Goal: Complete application form: Complete application form

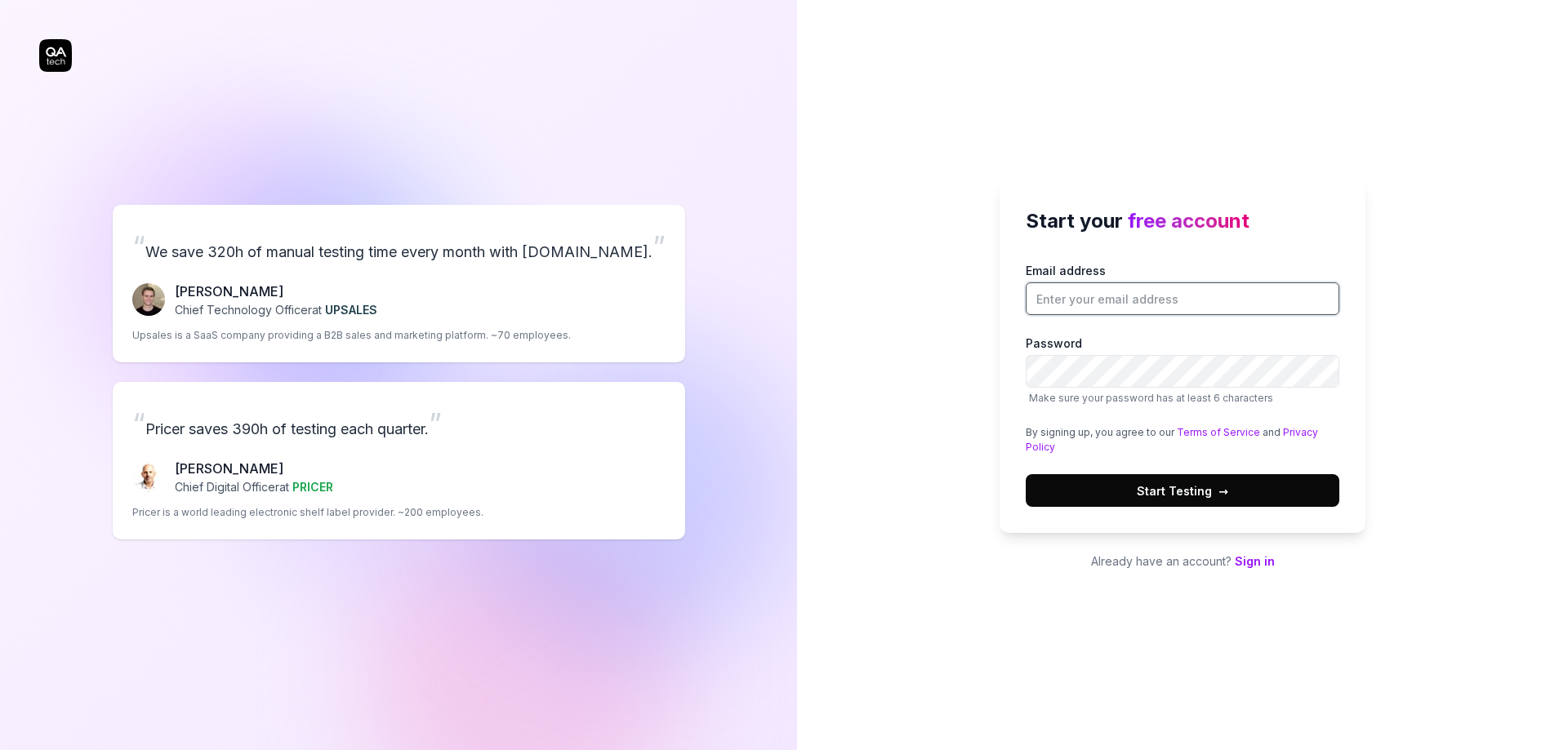
click at [1106, 300] on input "Email address" at bounding box center [1182, 299] width 313 height 32
click at [923, 341] on div "Start your free account Email address Password Make sure your password has at l…" at bounding box center [1182, 375] width 771 height 750
click at [1158, 222] on span "free account" at bounding box center [1188, 221] width 121 height 24
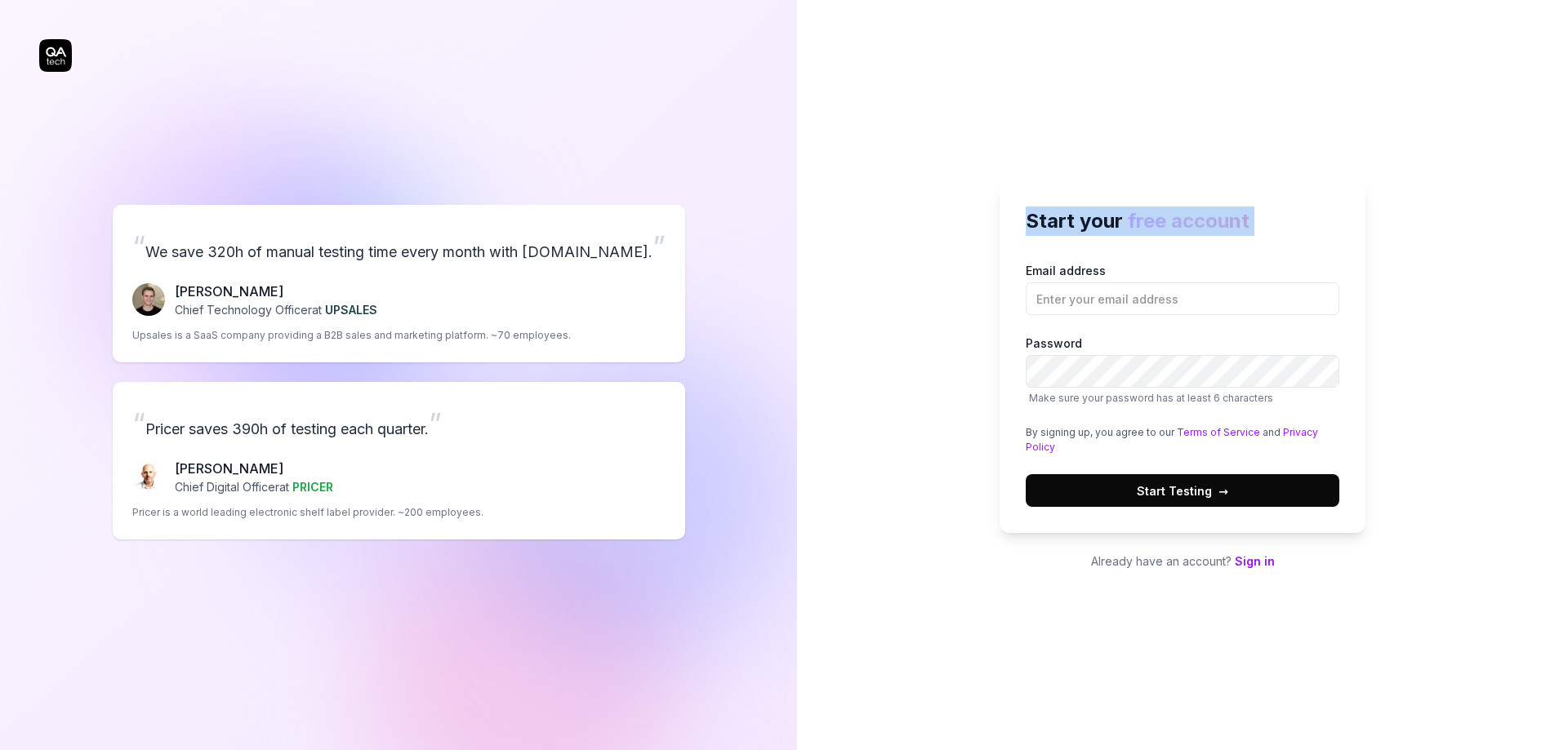
click at [1158, 222] on span "free account" at bounding box center [1188, 221] width 121 height 24
click at [1088, 295] on input "Email address" at bounding box center [1182, 299] width 313 height 32
type input "[EMAIL_ADDRESS][DOMAIN_NAME]"
click at [1174, 492] on span "Start Testing →" at bounding box center [1182, 491] width 92 height 17
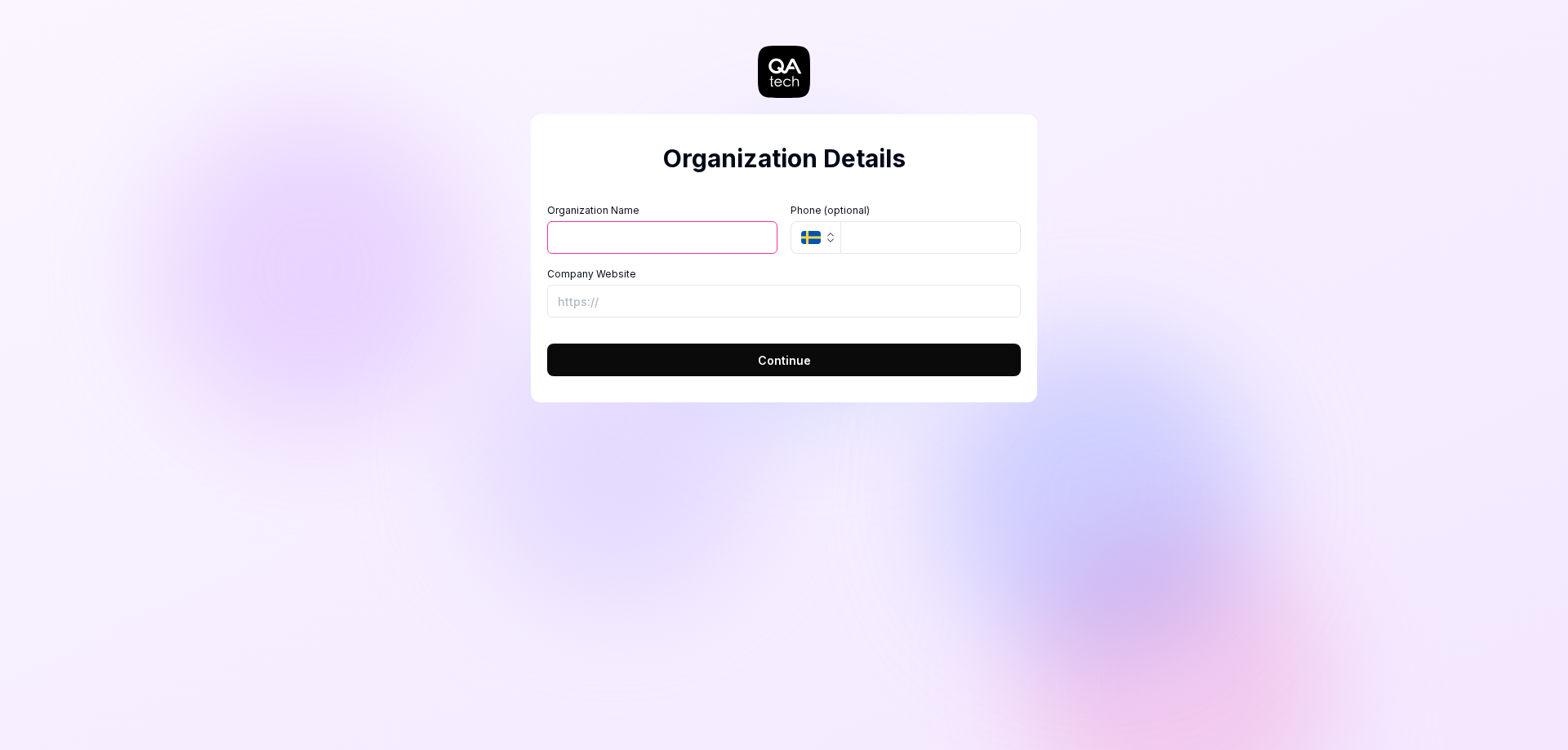
click at [656, 240] on input "Organization Name" at bounding box center [662, 238] width 230 height 32
click at [616, 296] on input "Company Website" at bounding box center [784, 301] width 474 height 32
click at [617, 296] on input "Company Website" at bounding box center [784, 301] width 474 height 32
paste input "https://pixistoryil.com/"
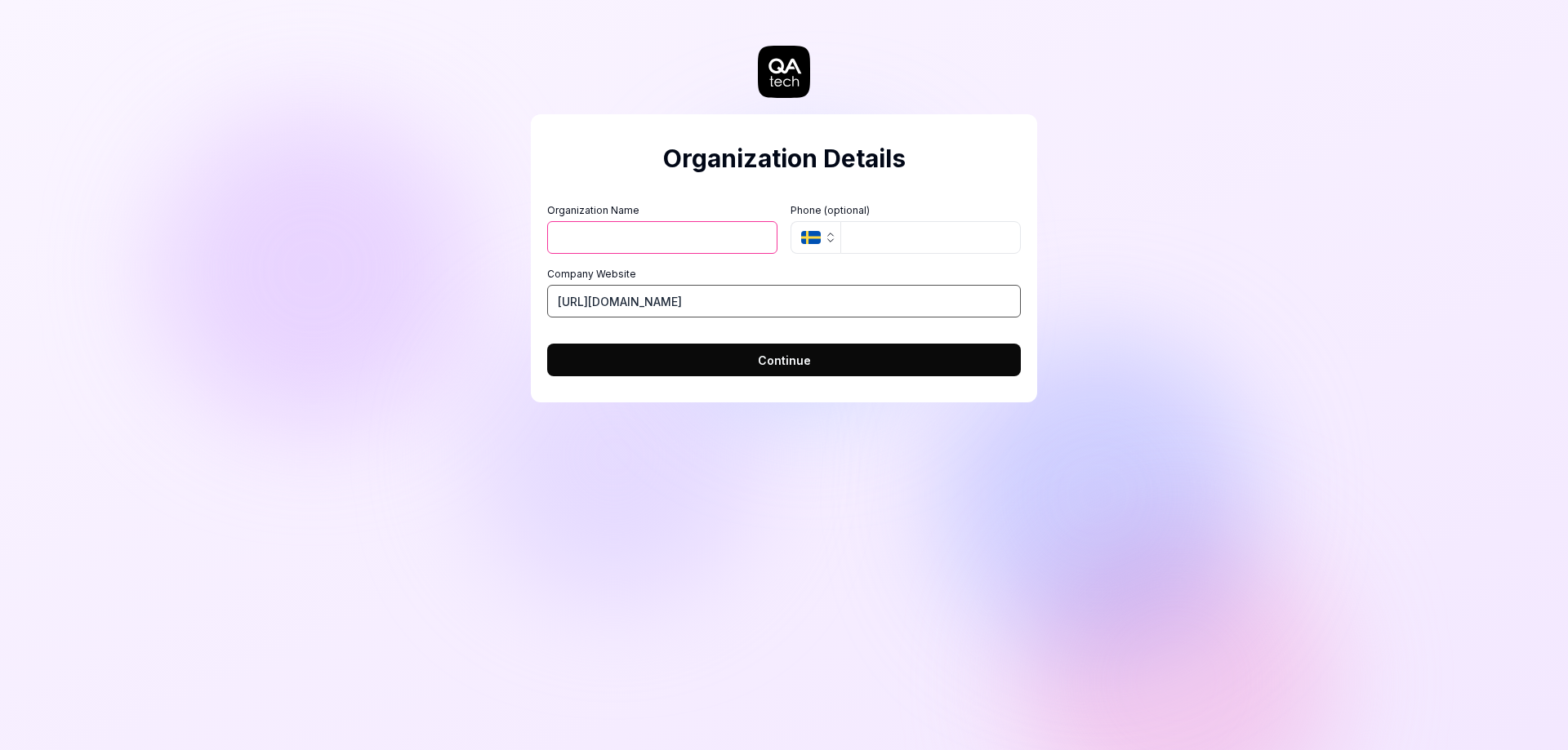
type input "https://pixistoryil.com/"
click at [641, 224] on input "Organization Name" at bounding box center [662, 238] width 230 height 32
paste input "https://pixistoryil.com/"
drag, startPoint x: 600, startPoint y: 239, endPoint x: 474, endPoint y: 247, distance: 126.3
click at [474, 247] on div "Organization Details Organization Name https://pixistoryil.com/ Organization Lo…" at bounding box center [784, 375] width 1568 height 750
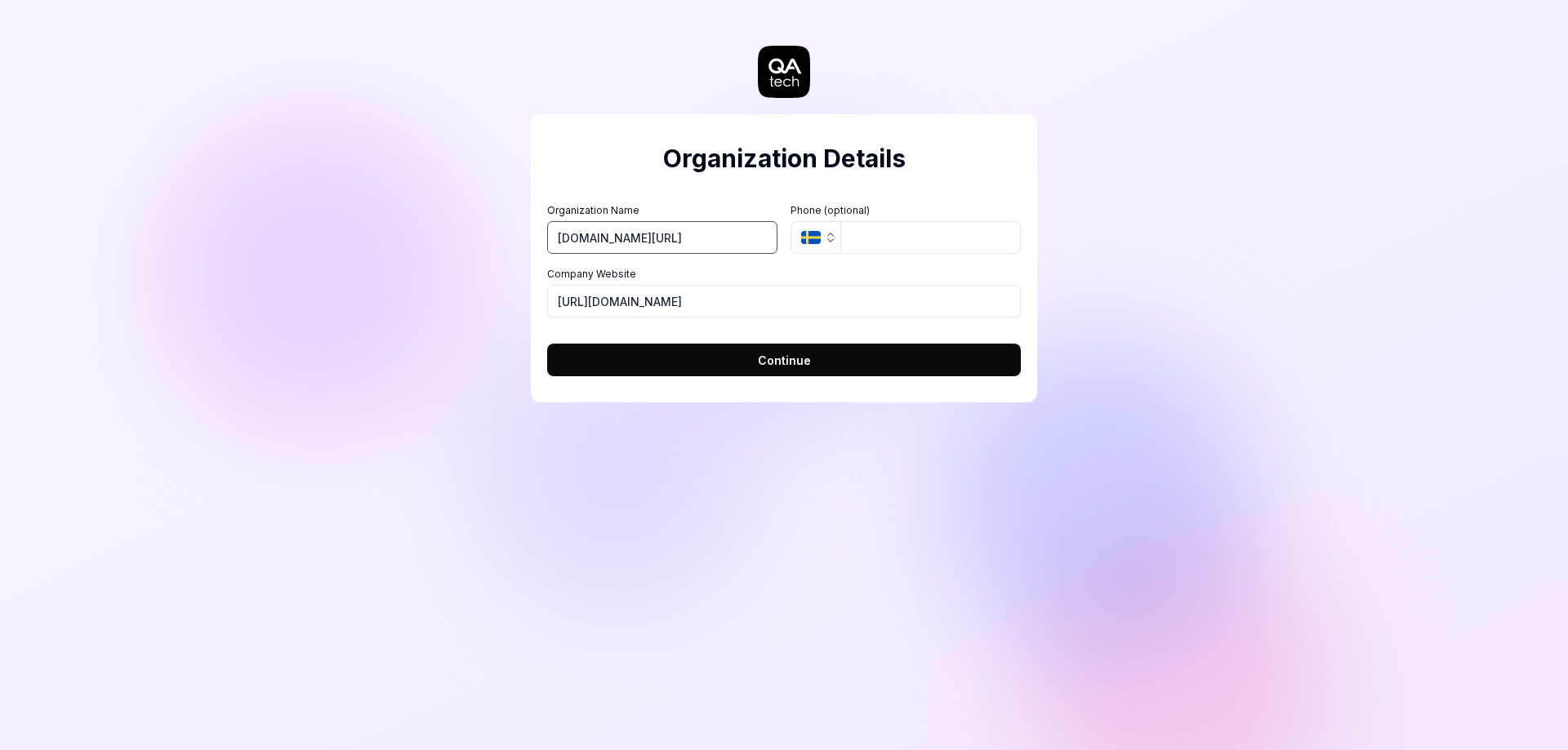
click at [720, 239] on input "pixistoryil.com/" at bounding box center [662, 238] width 230 height 32
type input "pixistoryil"
click at [810, 362] on button "Continue" at bounding box center [784, 360] width 474 height 32
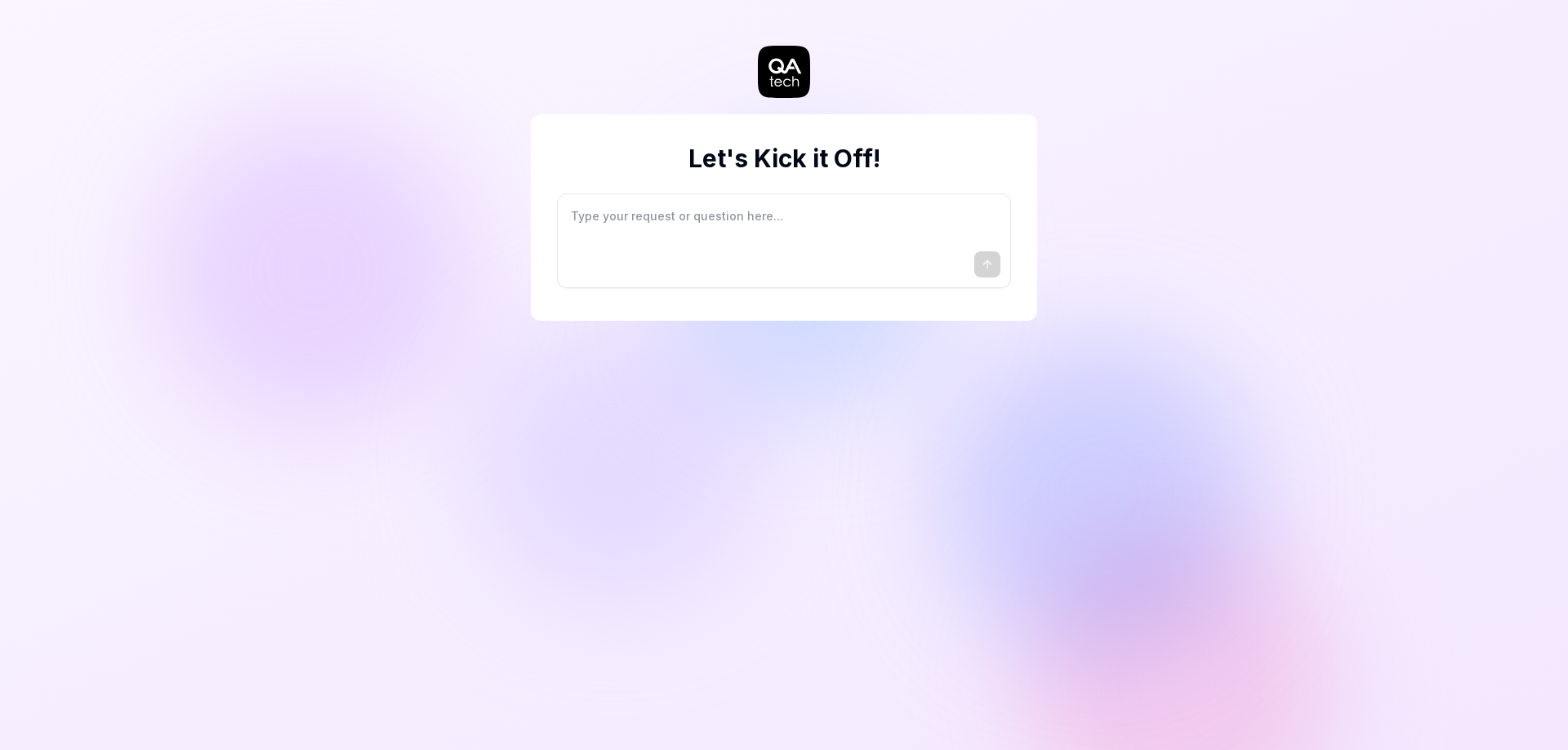
type textarea "*"
type textarea "I"
type textarea "*"
type textarea "I"
type textarea "*"
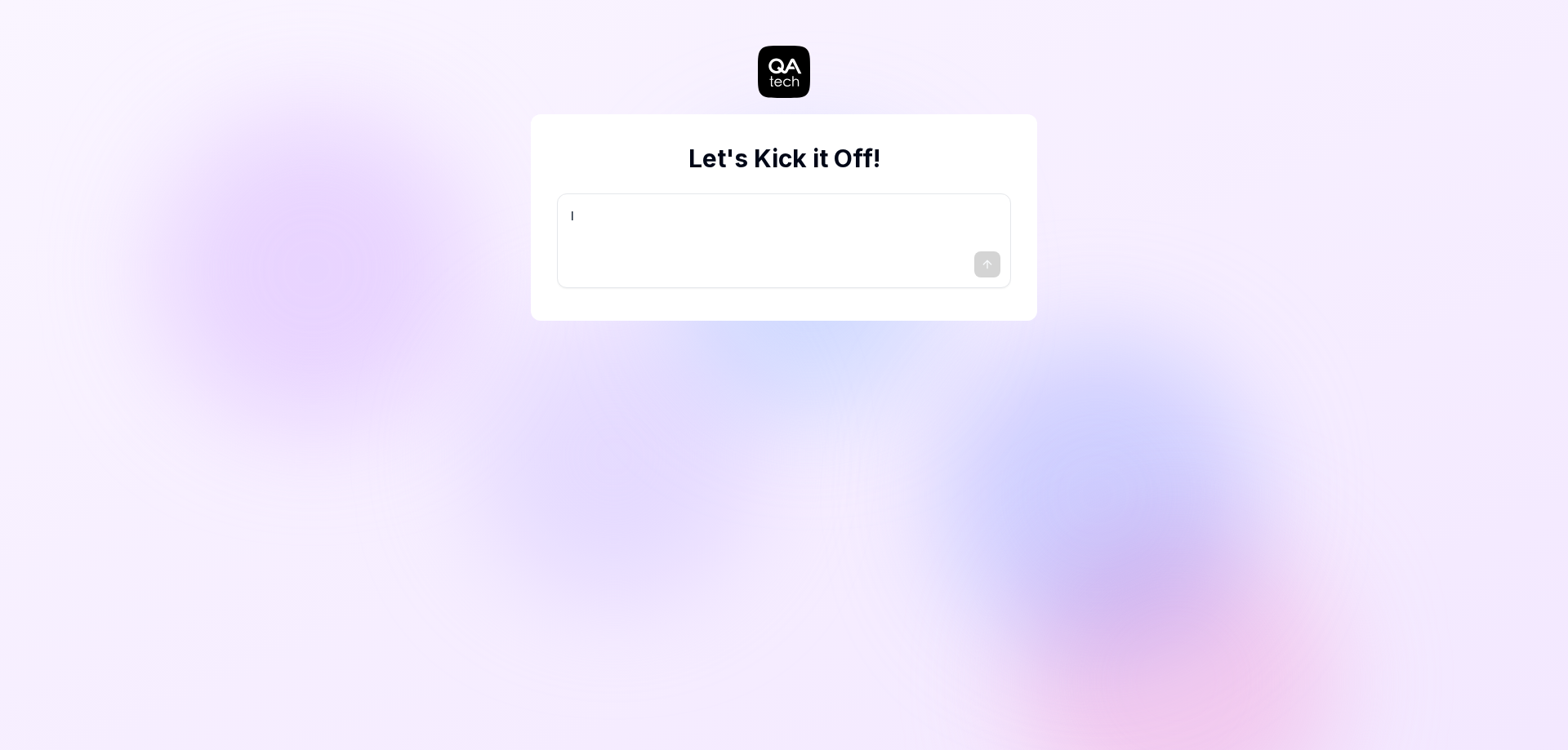
type textarea "I w"
type textarea "*"
type textarea "I wa"
type textarea "*"
type textarea "I wan"
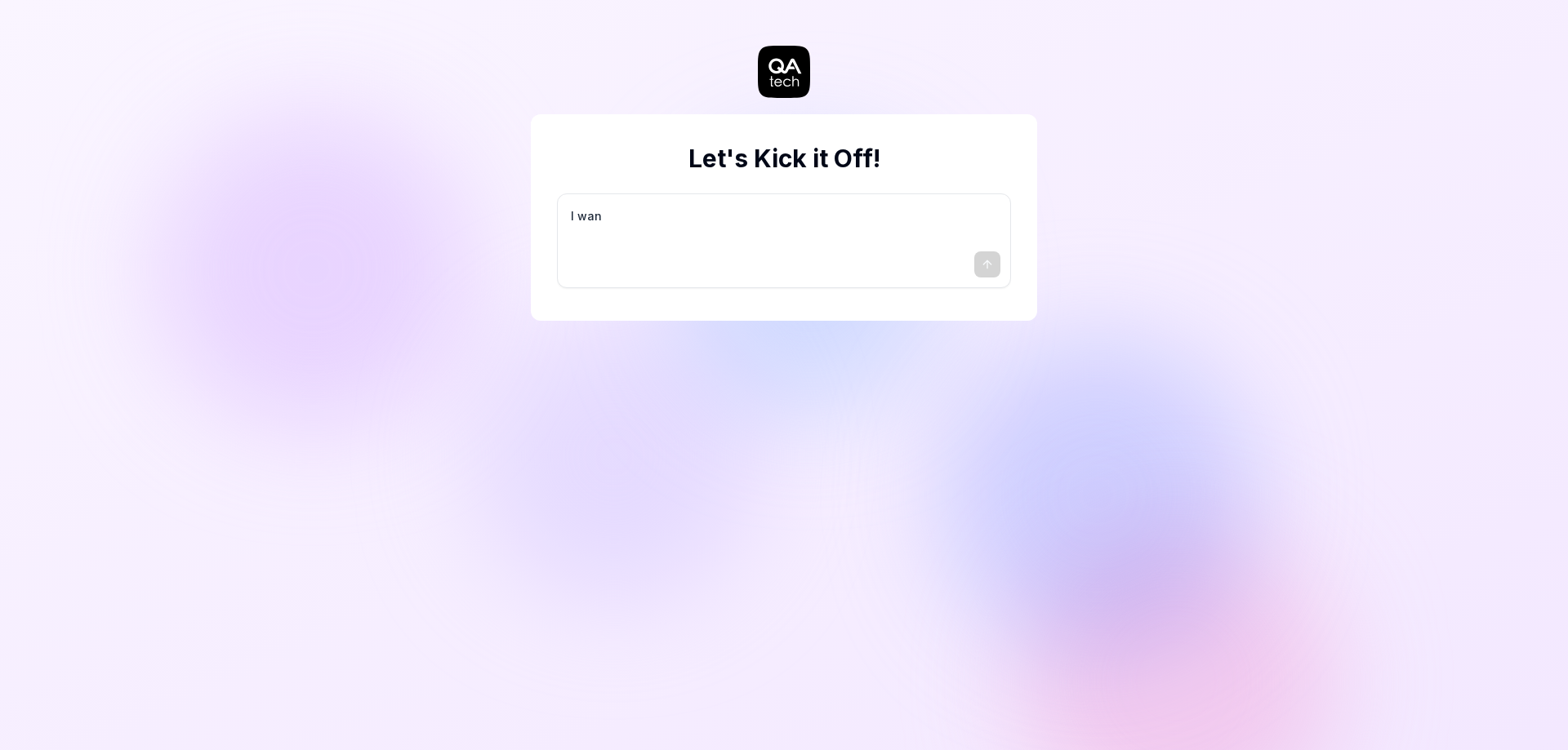
type textarea "*"
type textarea "I want"
type textarea "*"
type textarea "I want"
type textarea "*"
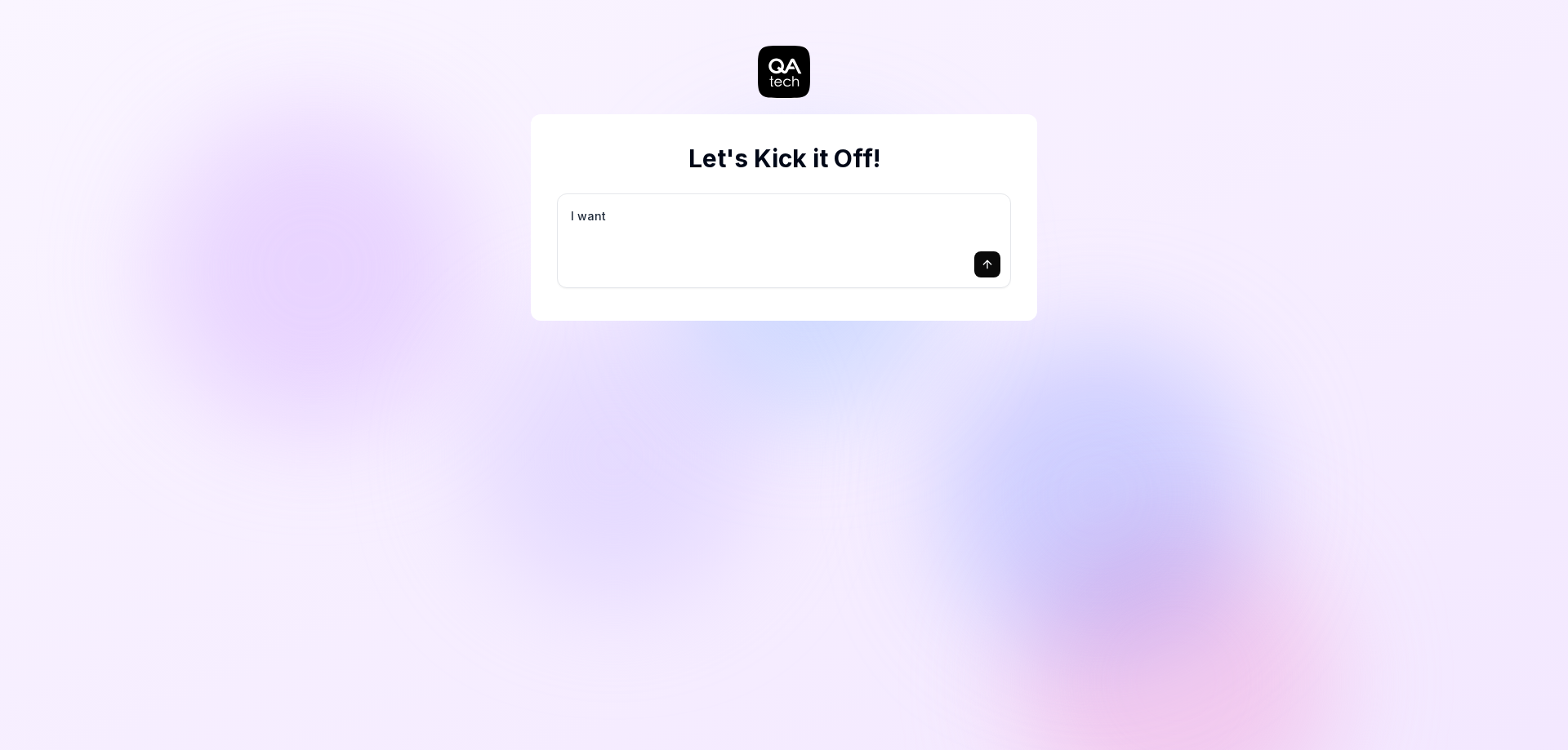
type textarea "I want a"
type textarea "*"
type textarea "I want a"
type textarea "*"
type textarea "I want a g"
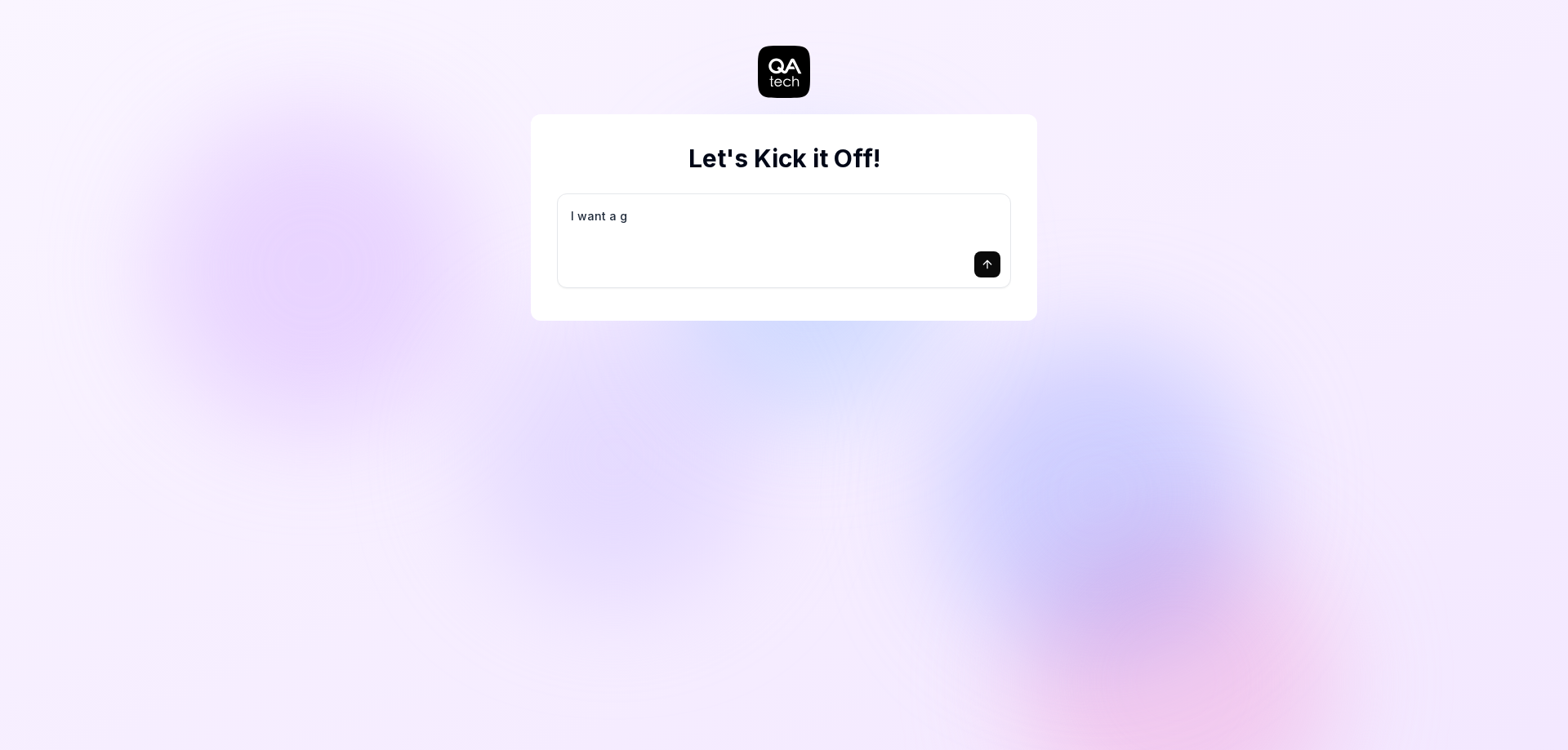
type textarea "*"
type textarea "I want a go"
type textarea "*"
type textarea "I want a goo"
type textarea "*"
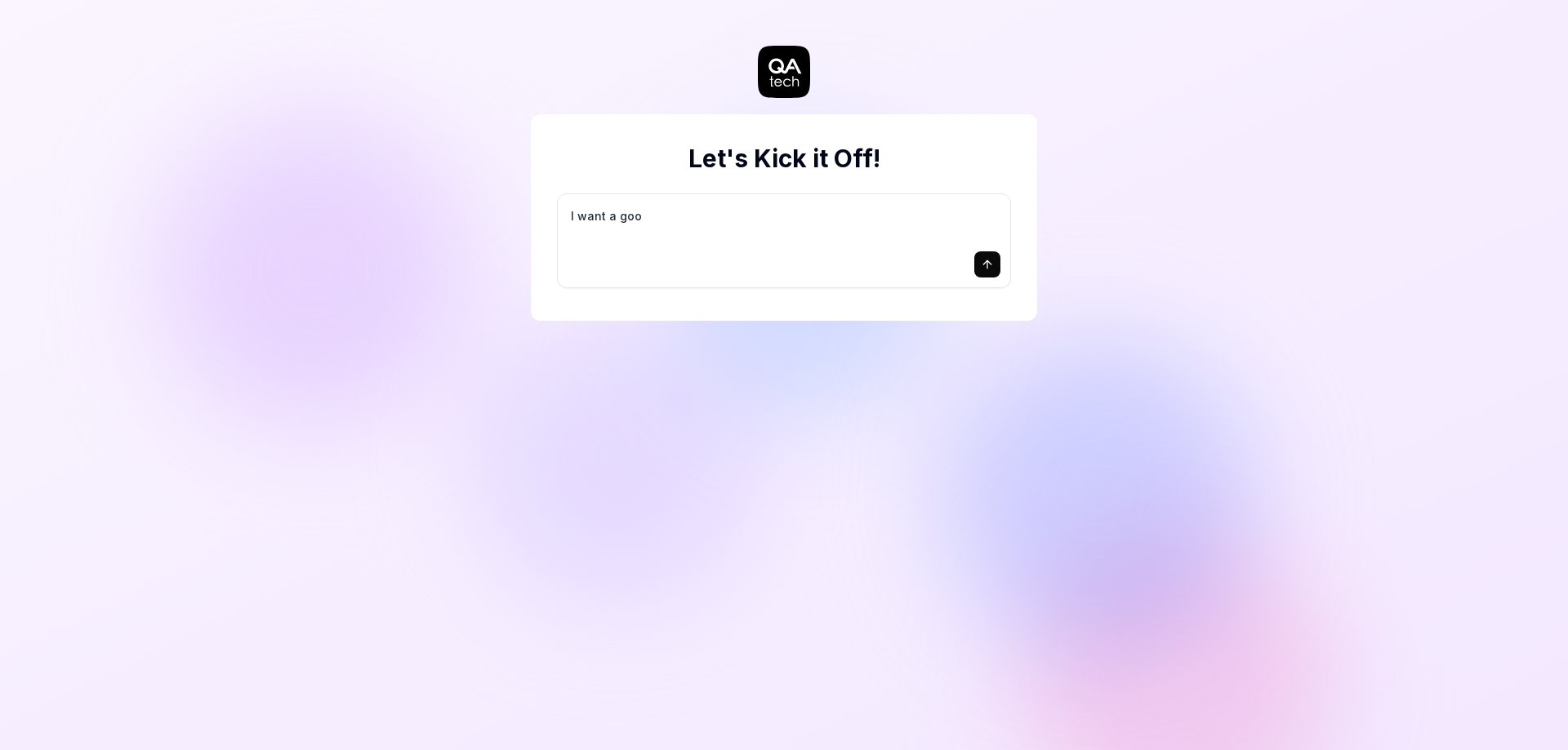
type textarea "I want a good"
type textarea "*"
type textarea "I want a good"
type textarea "*"
type textarea "I want a good t"
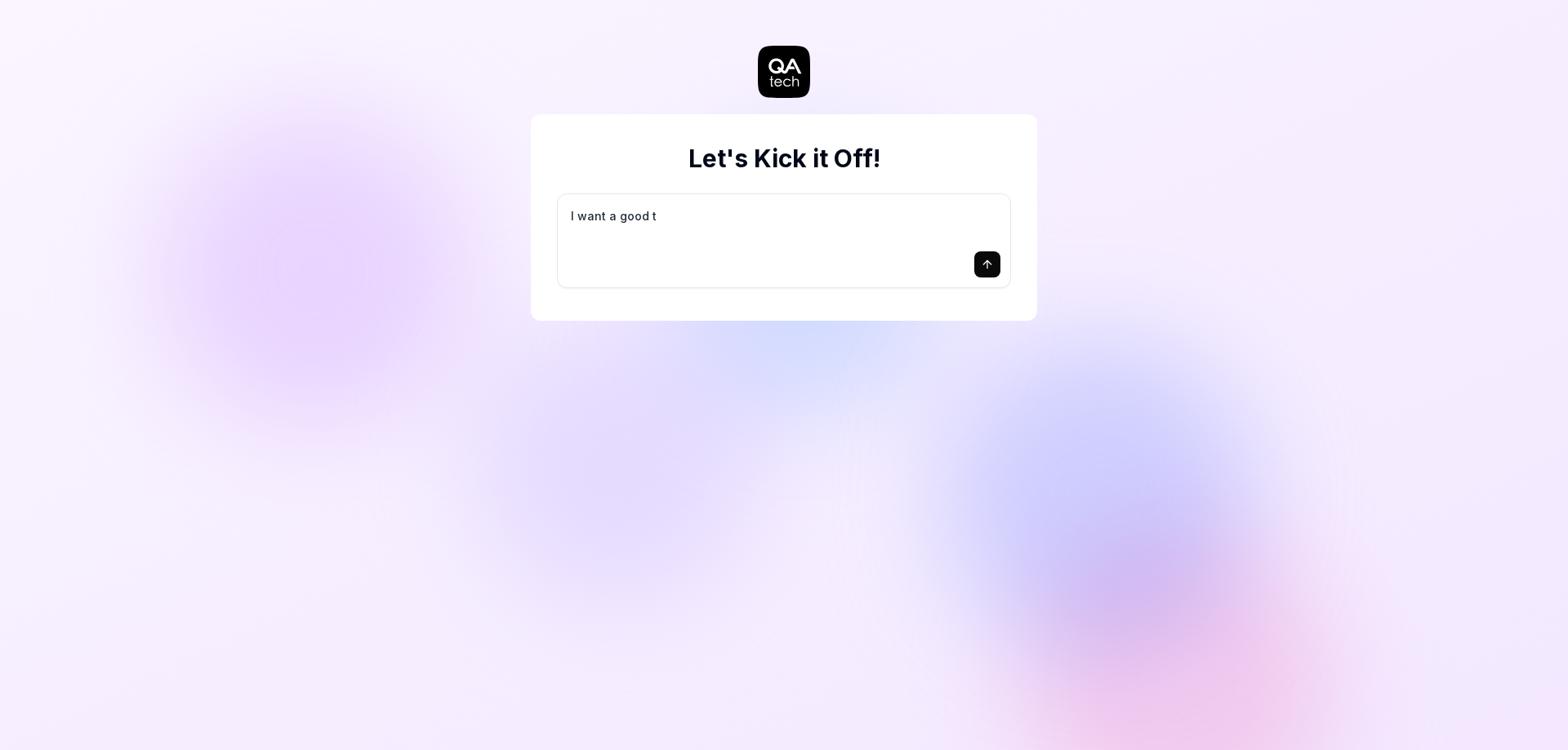
type textarea "*"
type textarea "I want a good te"
type textarea "*"
type textarea "I want a good tes"
type textarea "*"
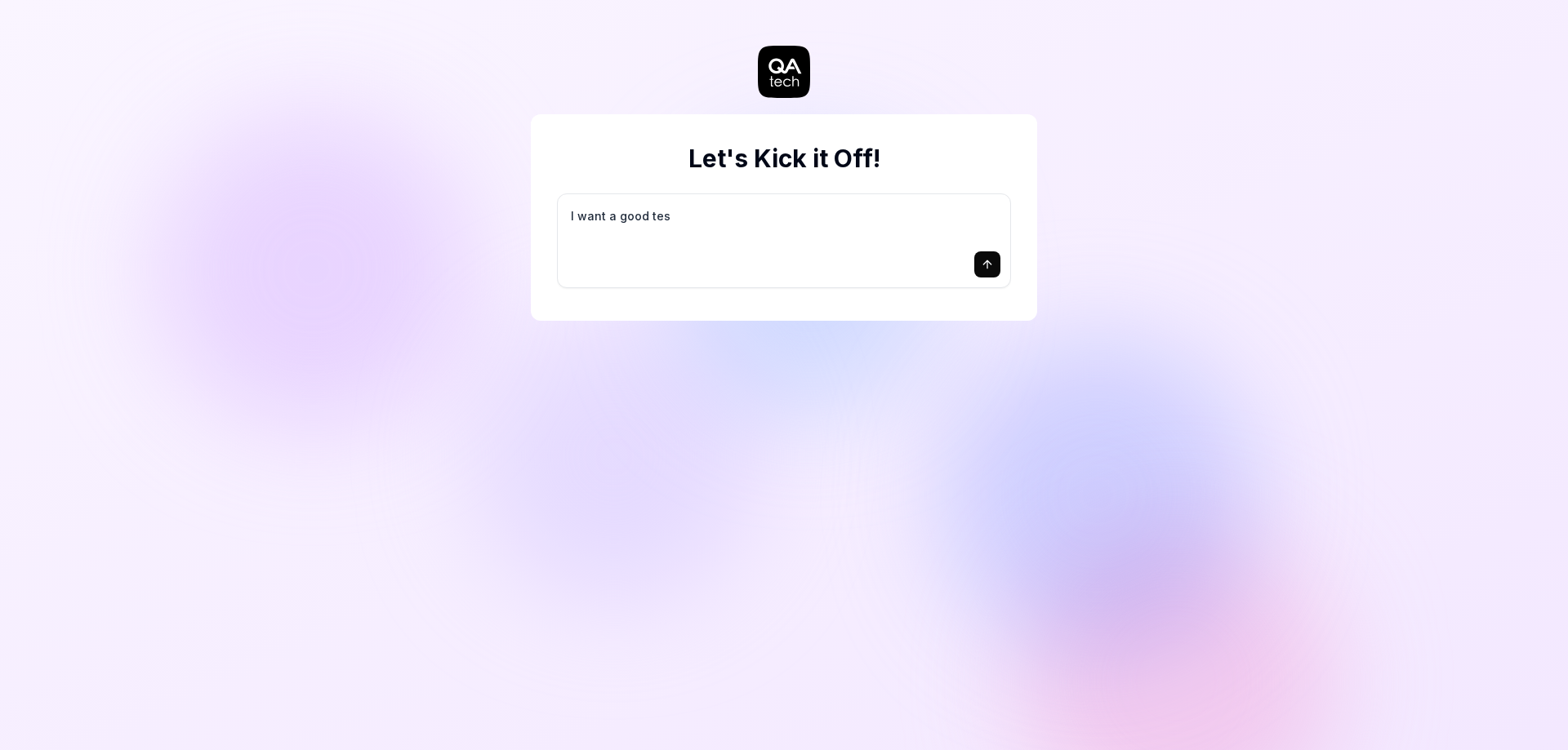
type textarea "I want a good test"
type textarea "*"
type textarea "I want a good test"
type textarea "*"
type textarea "I want a good test s"
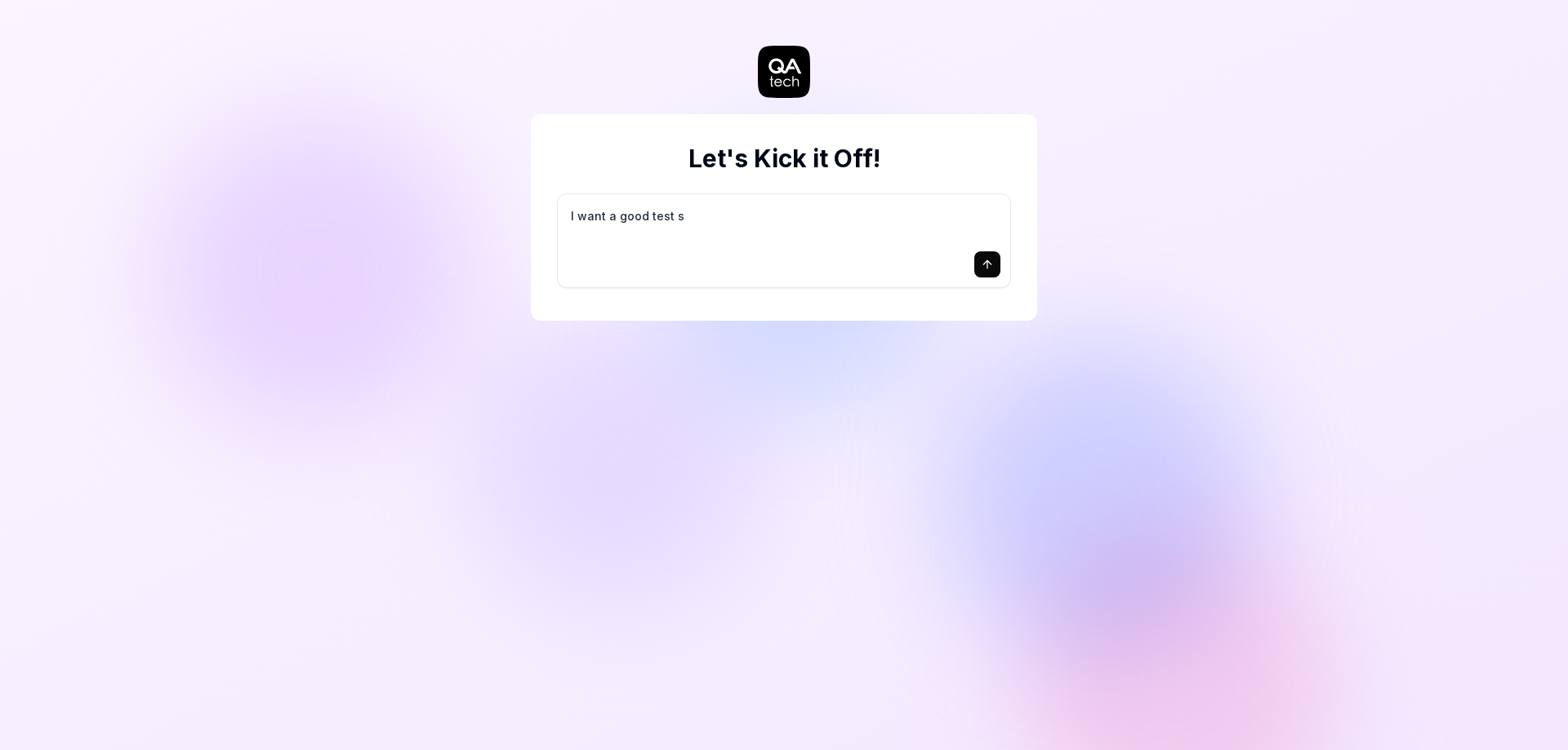
type textarea "*"
type textarea "I want a good test se"
type textarea "*"
type textarea "I want a good test set"
type textarea "*"
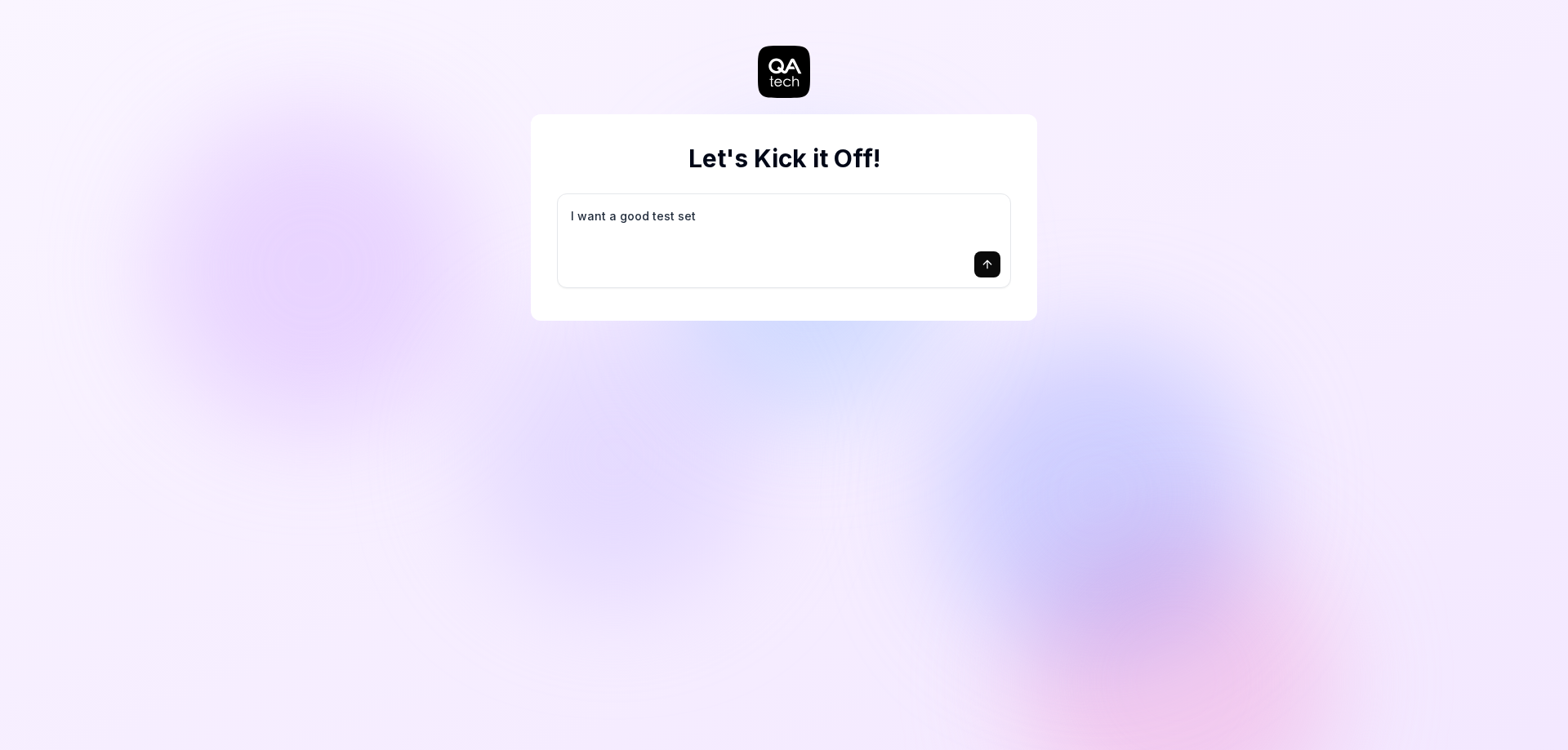
type textarea "I want a good test setu"
type textarea "*"
type textarea "I want a good test setup"
type textarea "*"
type textarea "I want a good test setup"
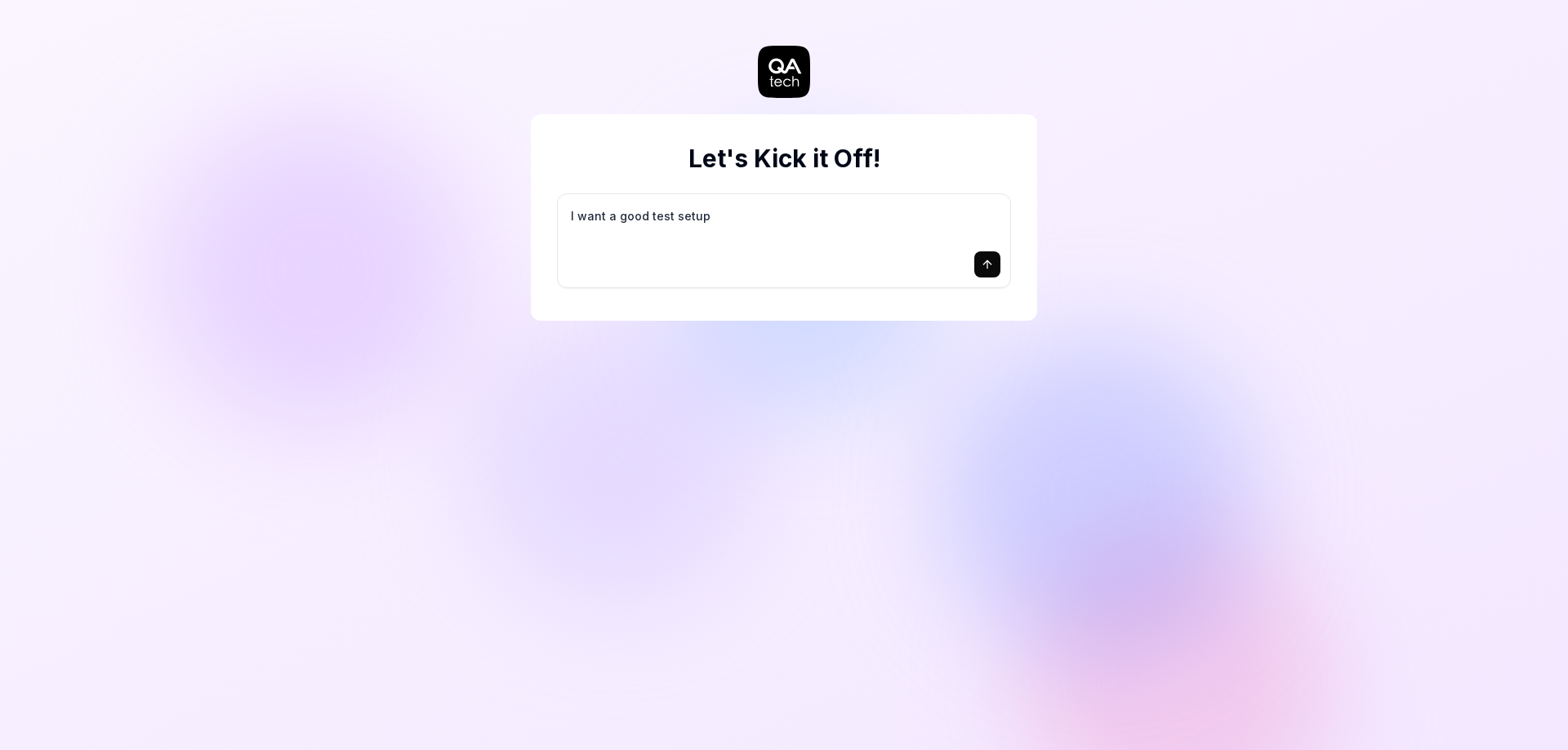
type textarea "*"
type textarea "I want a good test setup f"
type textarea "*"
type textarea "I want a good test setup fo"
type textarea "*"
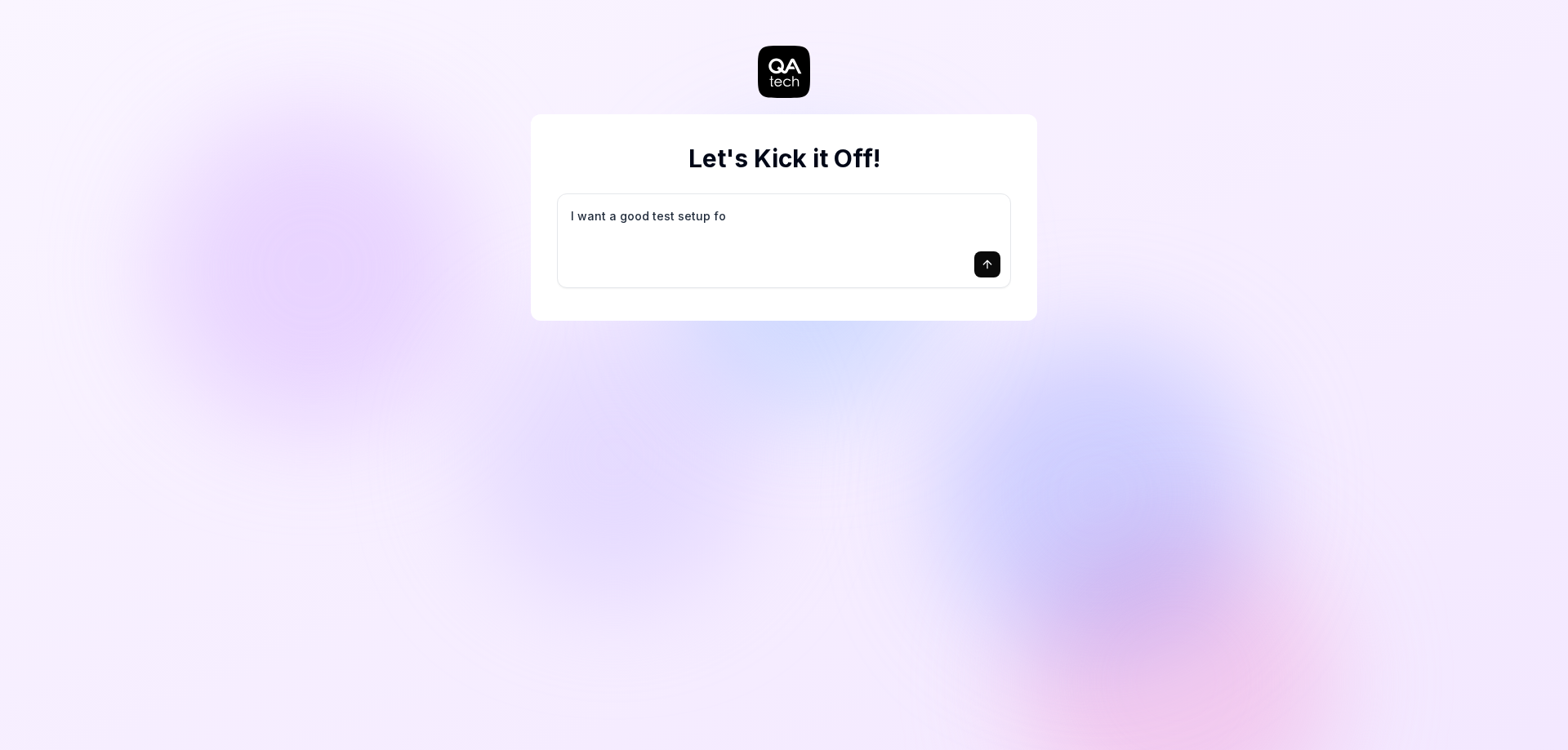
type textarea "I want a good test setup for"
type textarea "*"
type textarea "I want a good test setup for"
type textarea "*"
type textarea "I want a good test setup for m"
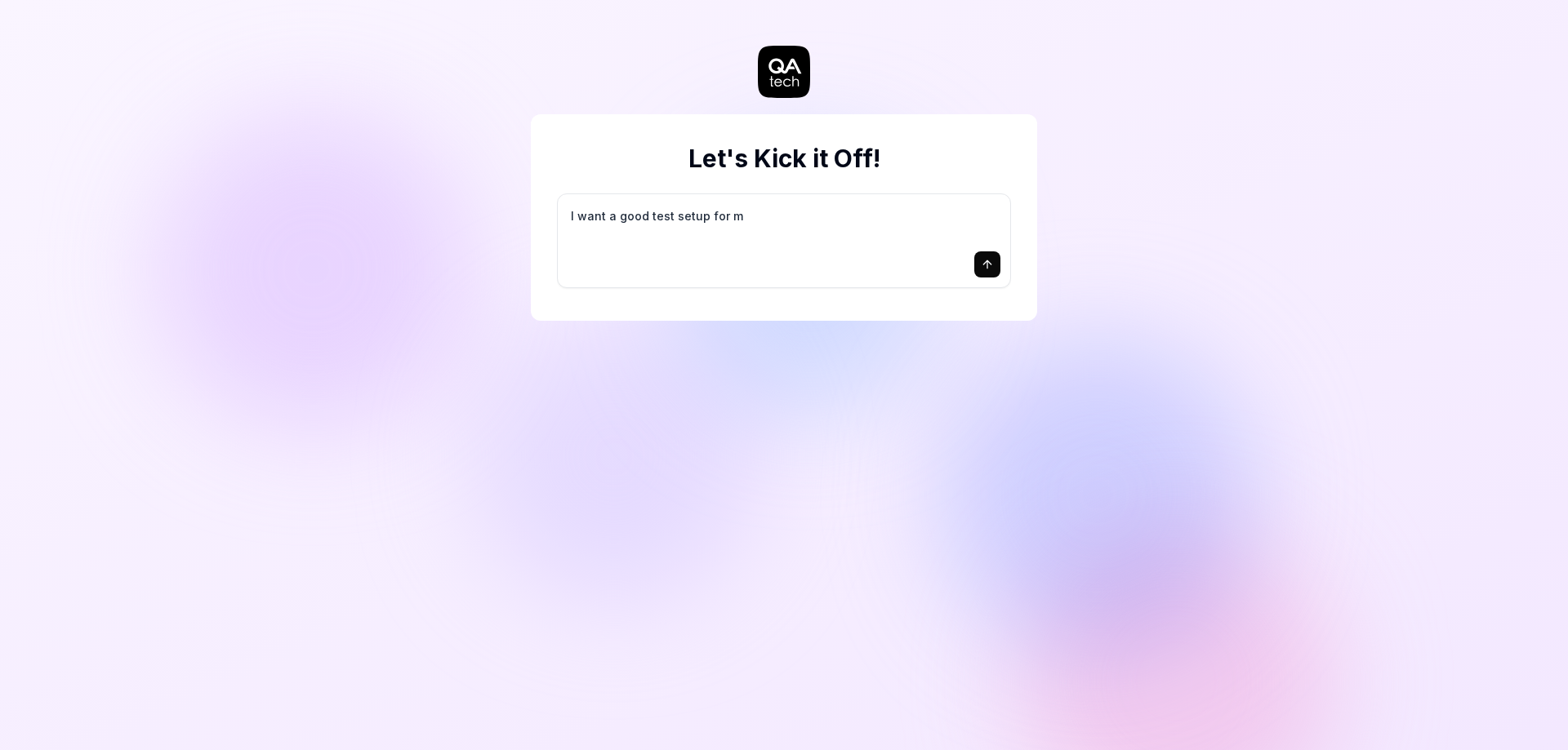
type textarea "*"
type textarea "I want a good test setup for my"
type textarea "*"
type textarea "I want a good test setup for my"
type textarea "*"
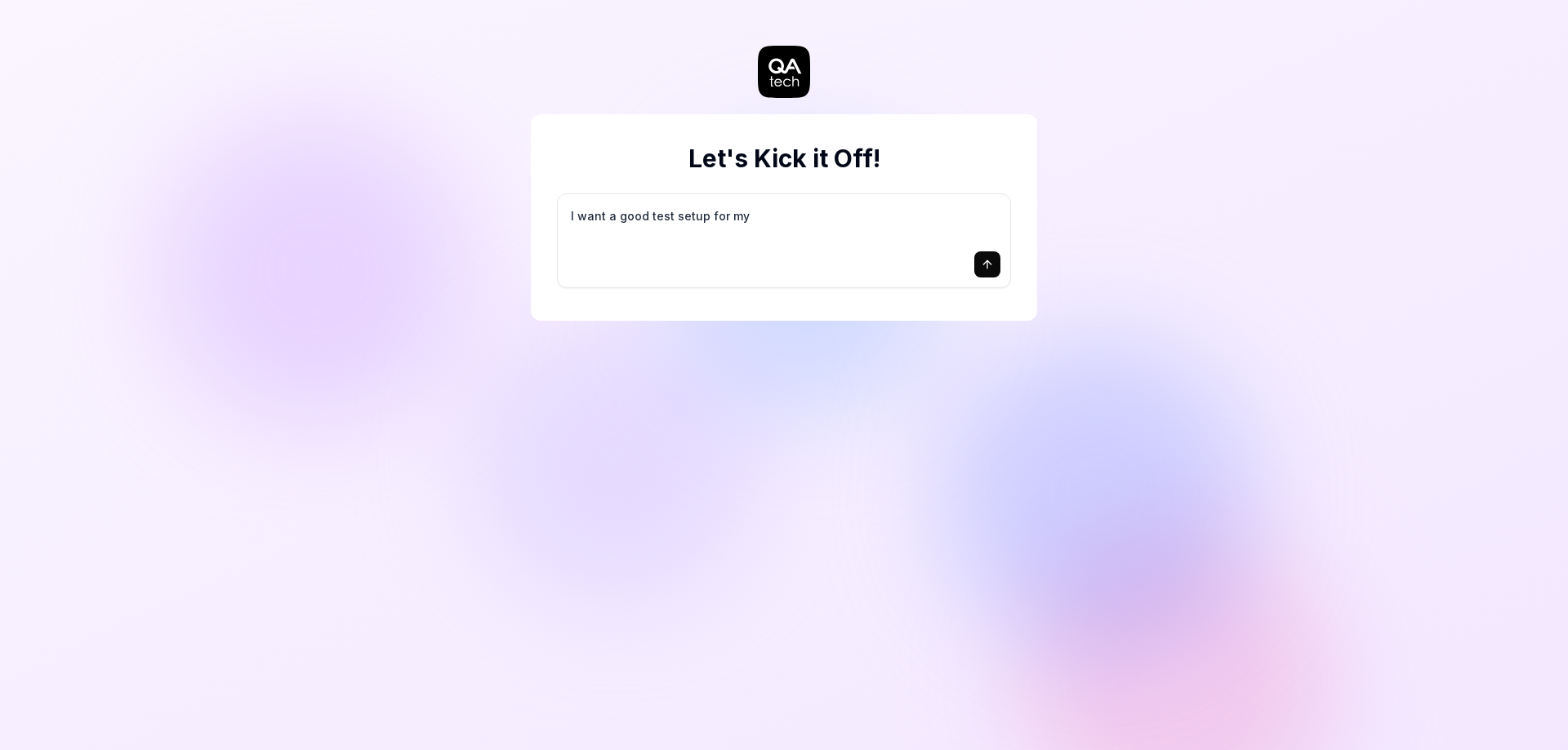
type textarea "I want a good test setup for my s"
type textarea "*"
type textarea "I want a good test setup for my si"
type textarea "*"
type textarea "I want a good test setup for my sit"
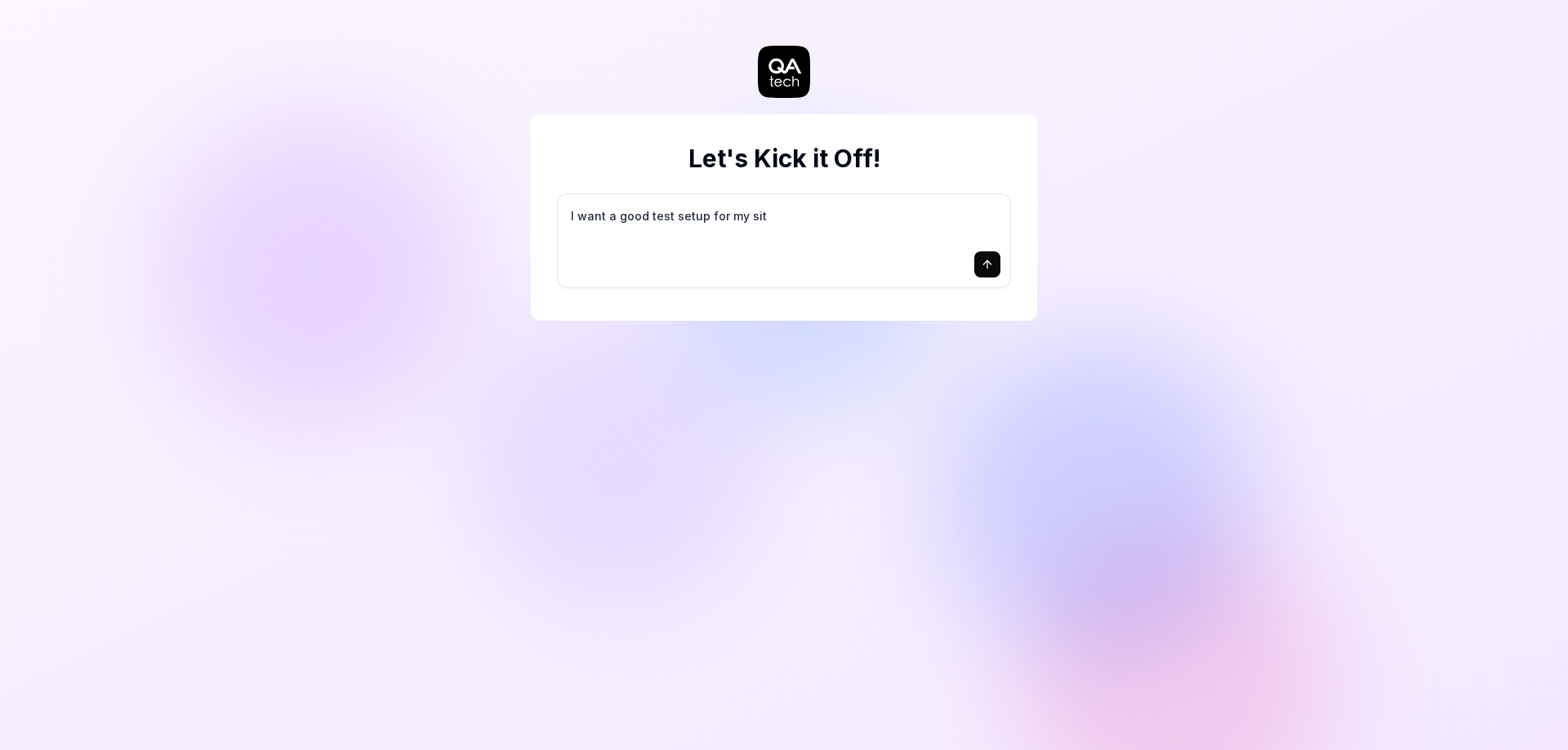
type textarea "*"
type textarea "I want a good test setup for my site"
type textarea "*"
type textarea "I want a good test setup for my site"
type textarea "*"
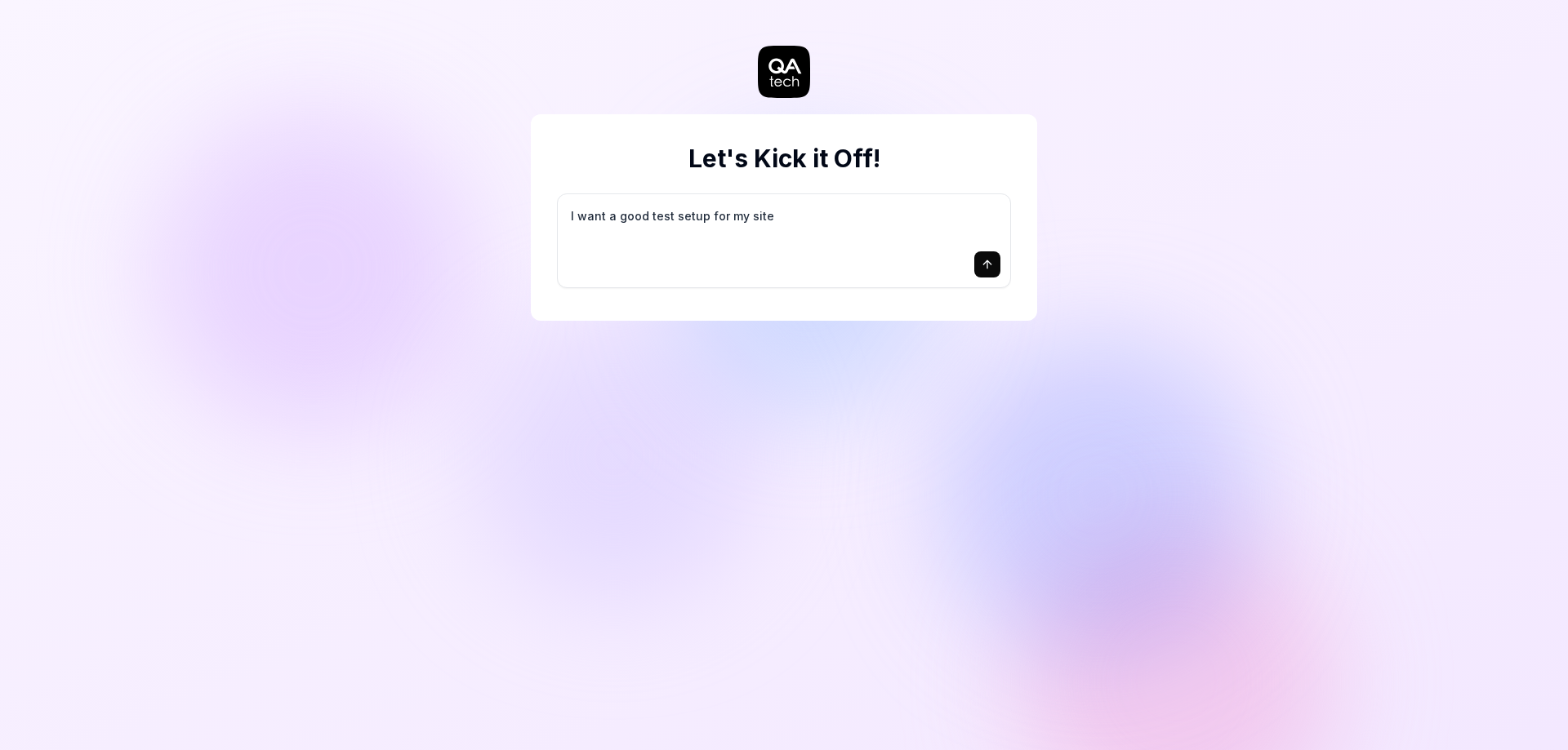
type textarea "I want a good test setup for my site -"
type textarea "*"
type textarea "I want a good test setup for my site -"
type textarea "*"
type textarea "I want a good test setup for my site - h"
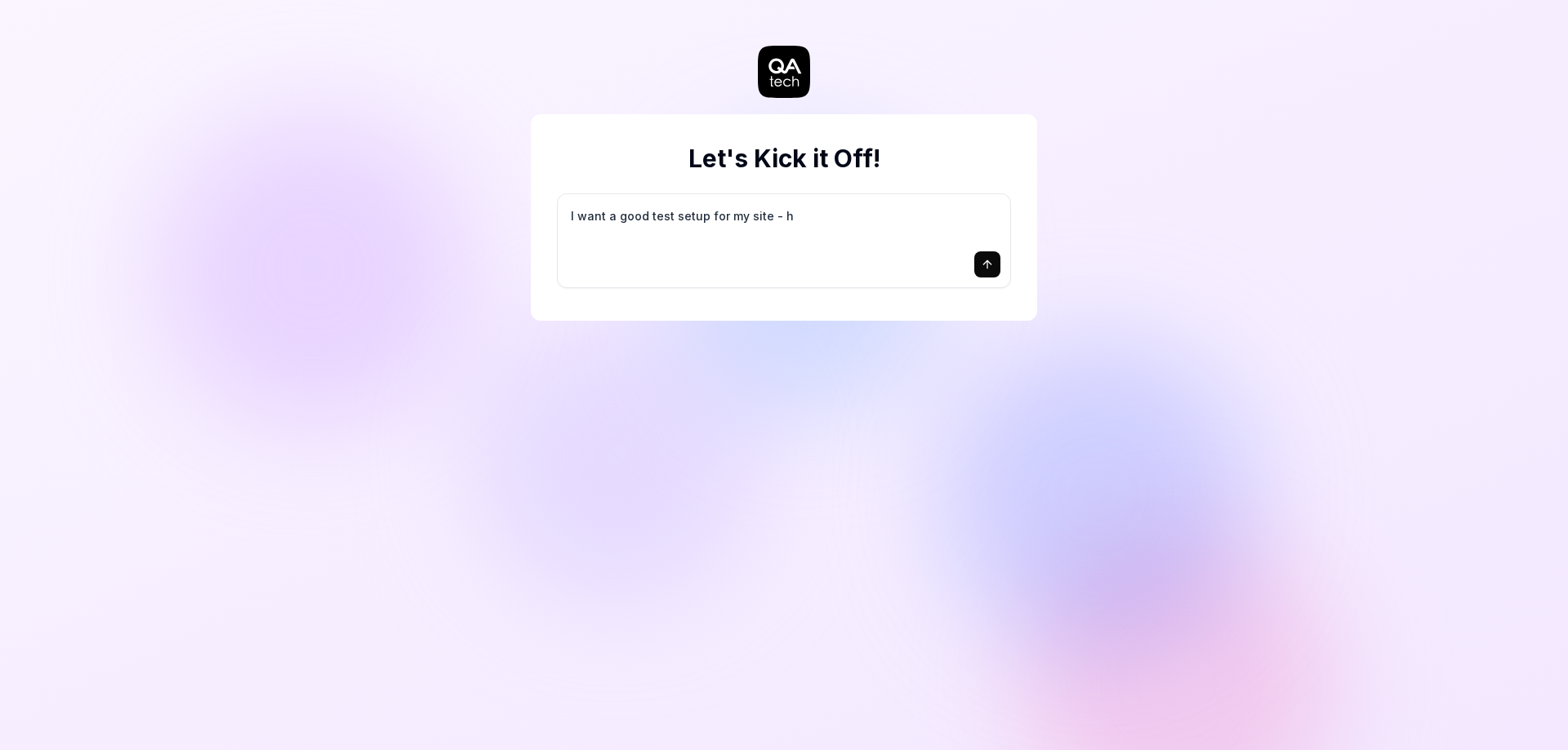
click at [648, 225] on textarea "I want a good test setup for my site - h" at bounding box center [784, 225] width 433 height 41
type textarea "*"
type textarea "I want a good test setup for my site - he"
type textarea "*"
type textarea "I want a good test setup for my site - hel"
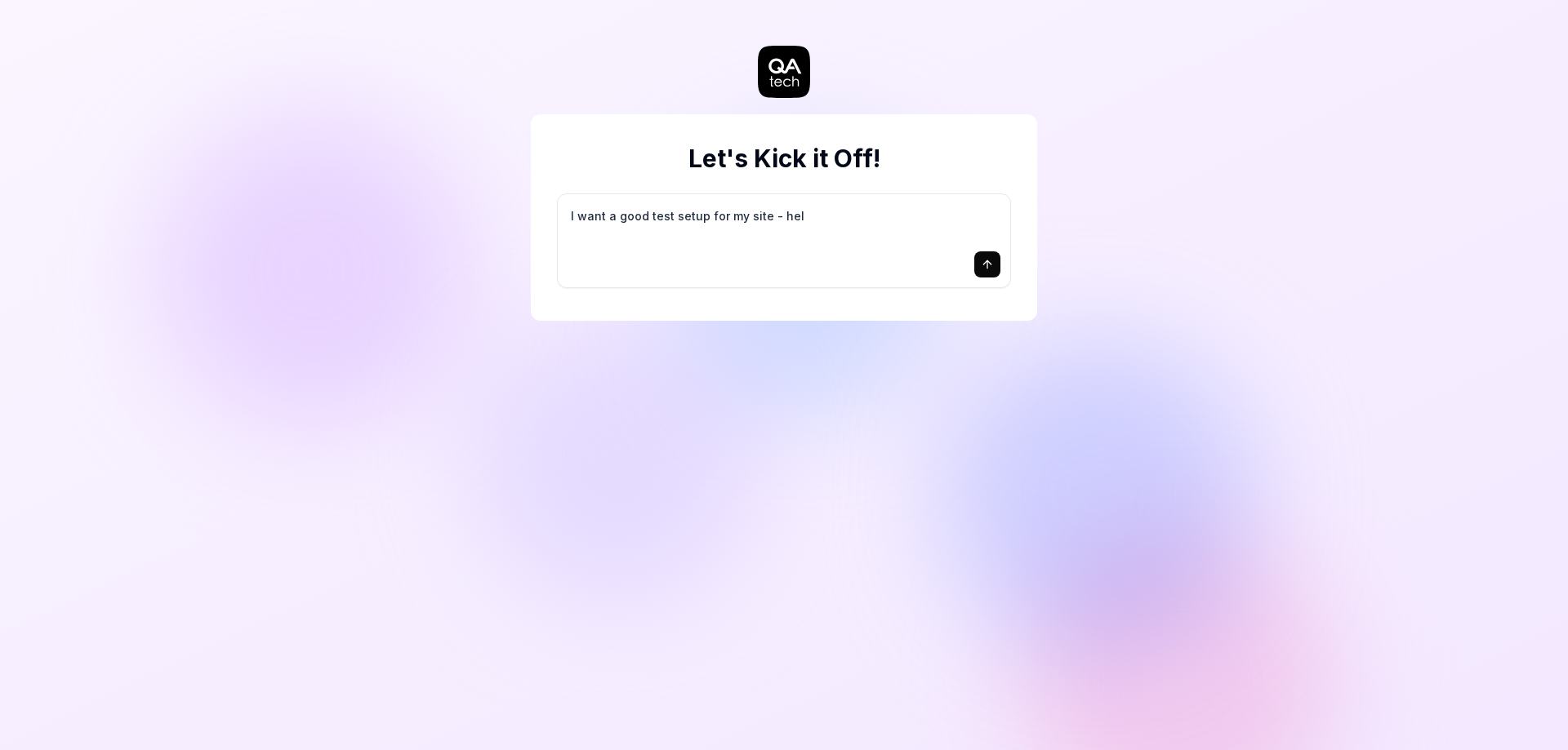
type textarea "*"
type textarea "I want a good test setup for my site - help"
type textarea "*"
type textarea "I want a good test setup for my site - help"
type textarea "*"
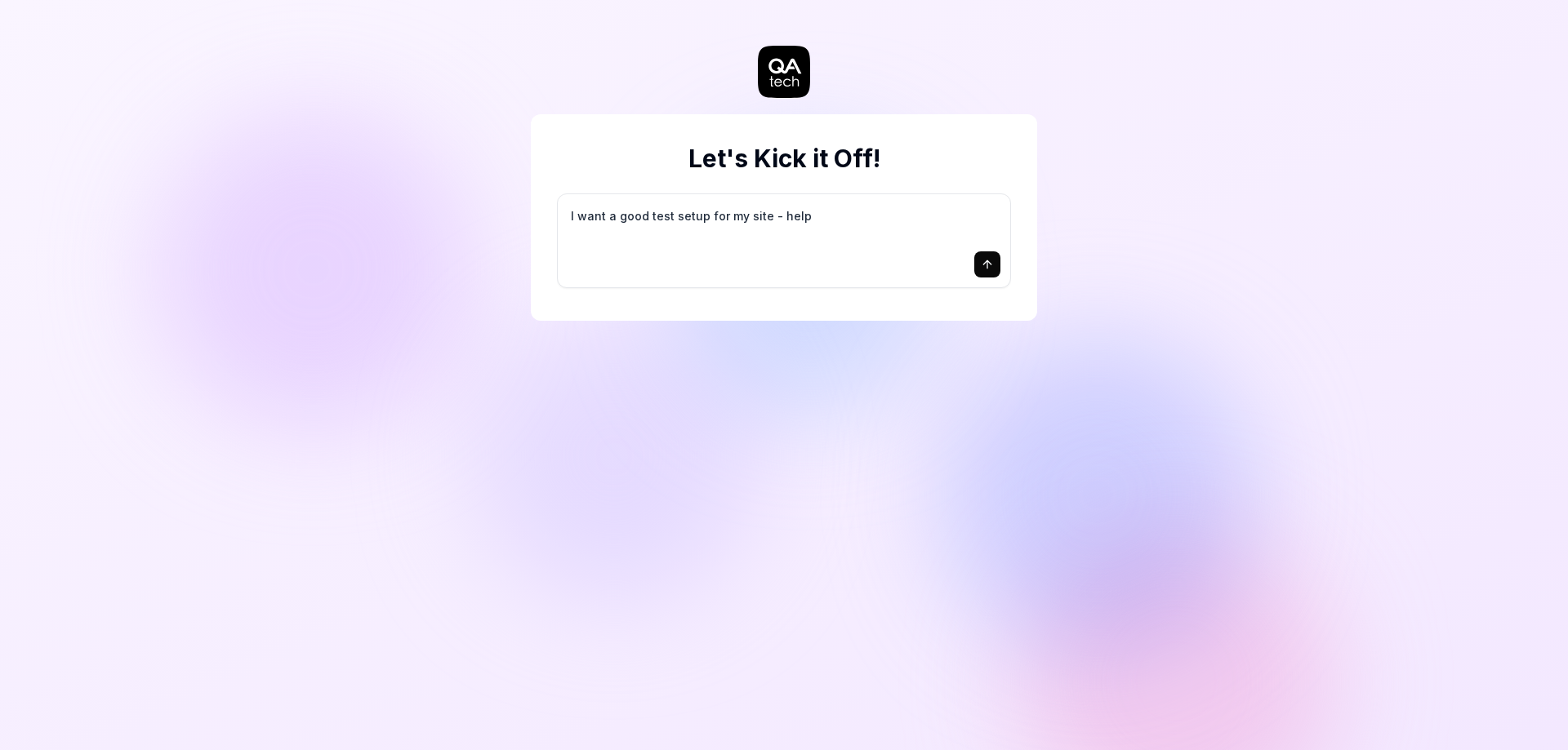
type textarea "I want a good test setup for my site - help m"
type textarea "*"
type textarea "I want a good test setup for my site - help me"
type textarea "*"
type textarea "I want a good test setup for my site - help me"
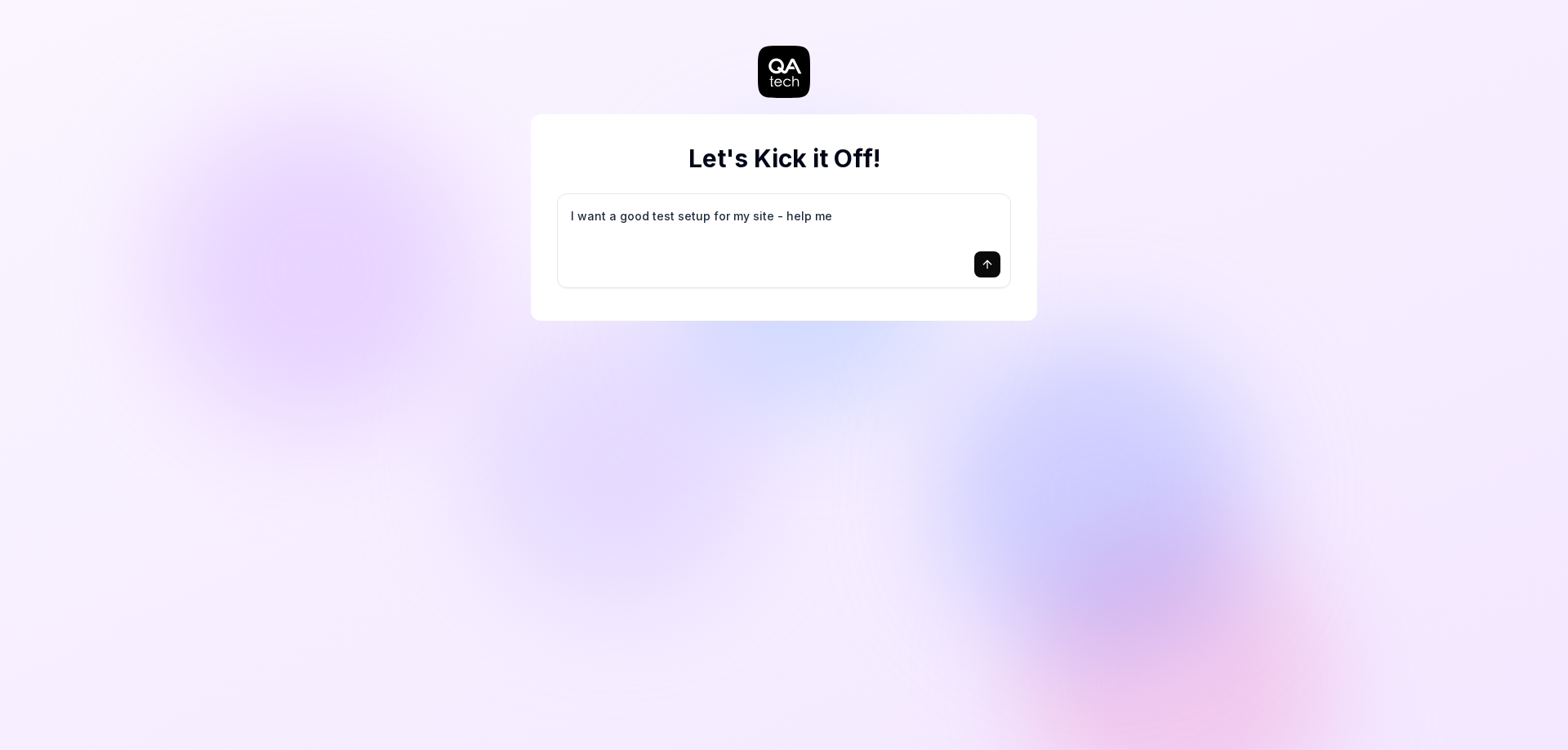
type textarea "*"
type textarea "I want a good test setup for my site - help me c"
type textarea "*"
type textarea "I want a good test setup for my site - help me cr"
type textarea "*"
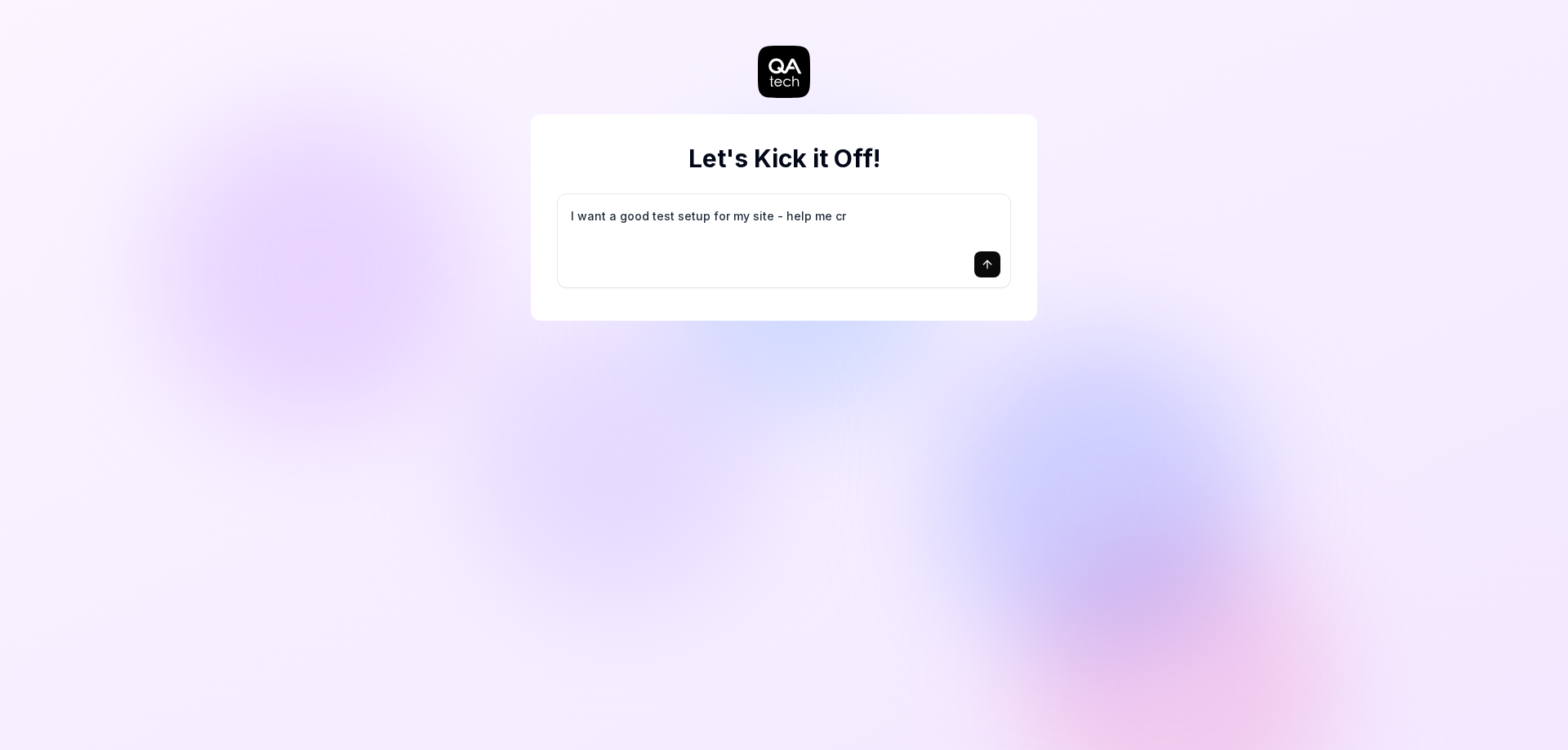
type textarea "I want a good test setup for my site - help me cre"
type textarea "*"
type textarea "I want a good test setup for my site - help me crea"
type textarea "*"
type textarea "I want a good test setup for my site - help me creat"
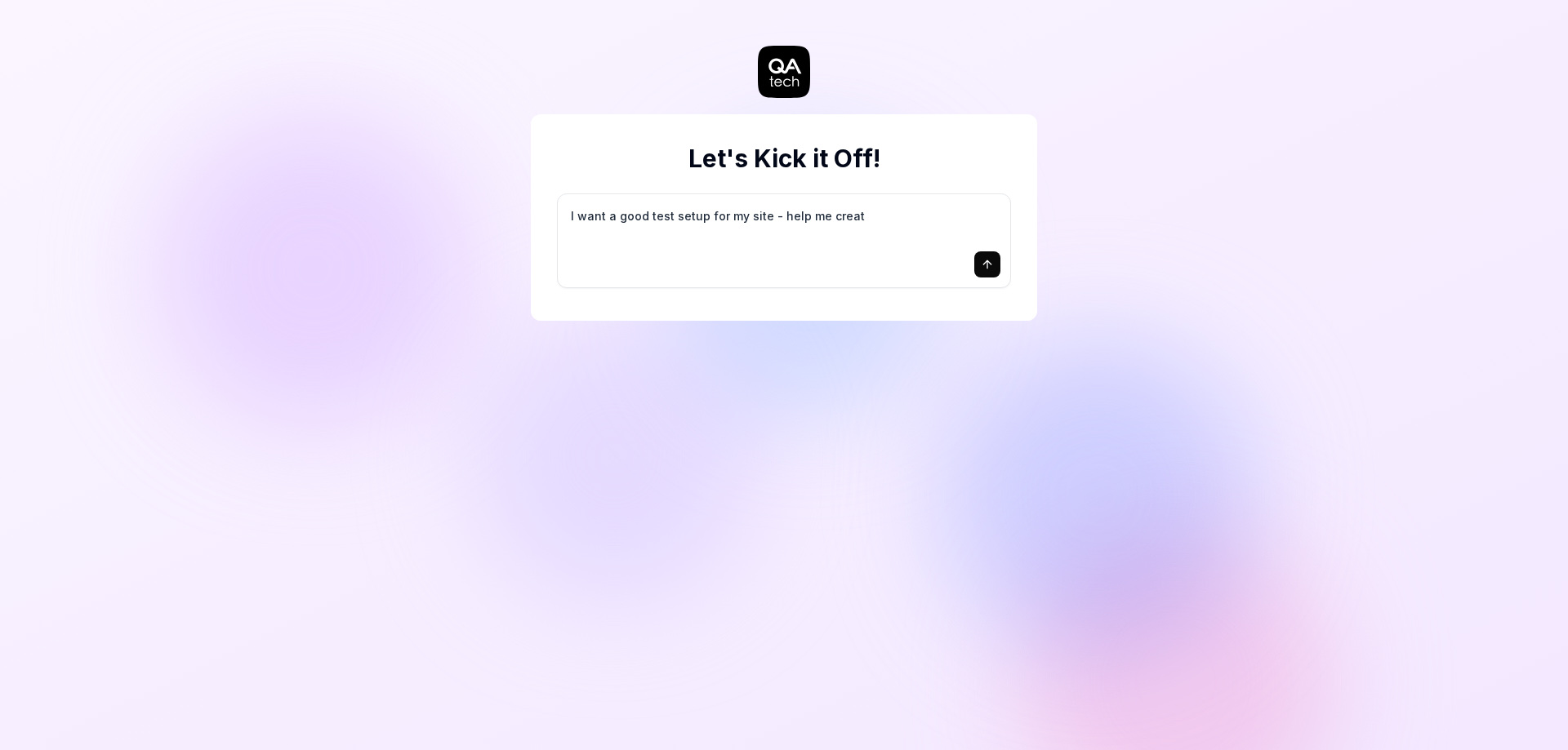
type textarea "*"
type textarea "I want a good test setup for my site - help me create"
type textarea "*"
type textarea "I want a good test setup for my site - help me create"
type textarea "*"
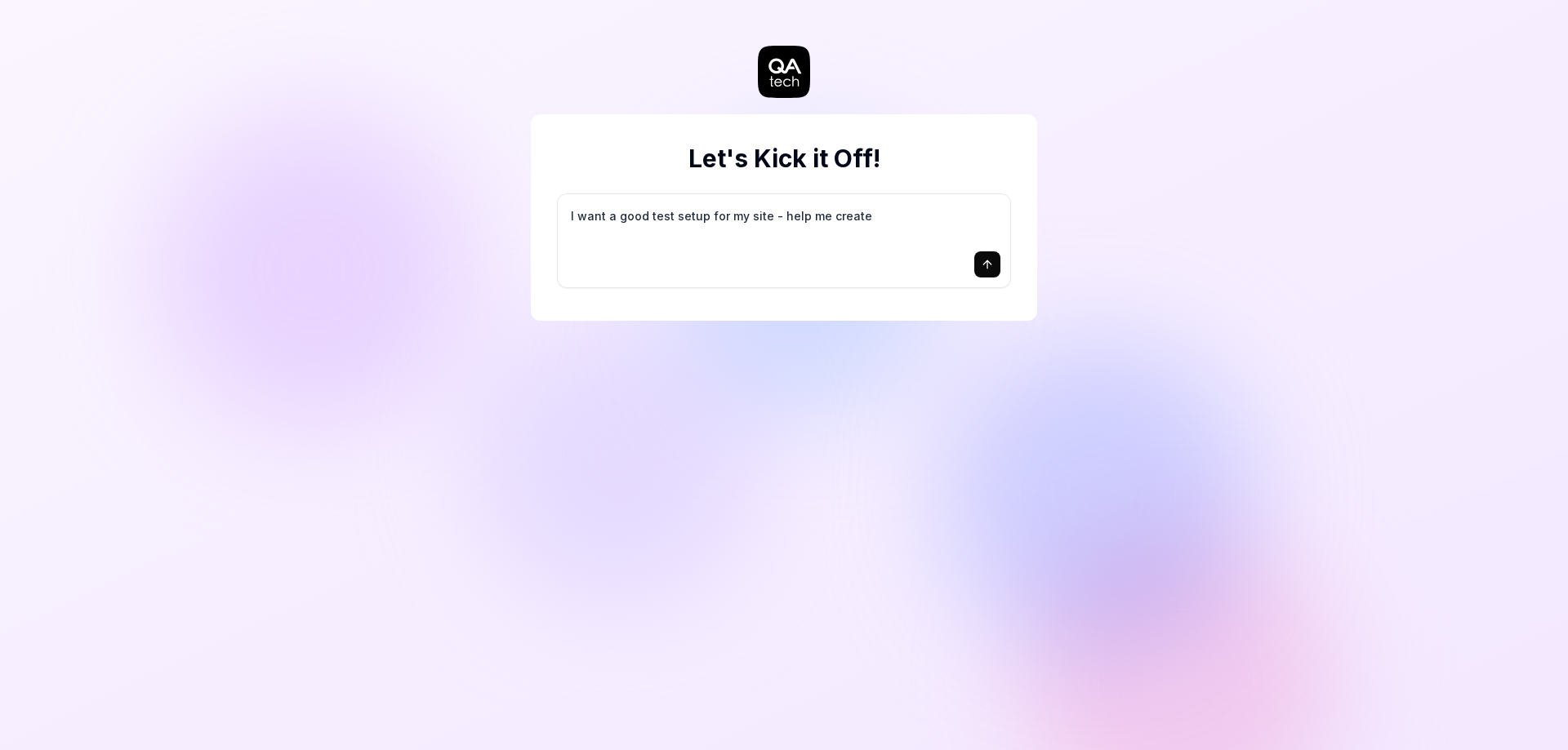
type textarea "I want a good test setup for my site - help me create t"
type textarea "*"
type textarea "I want a good test setup for my site - help me create th"
type textarea "*"
type textarea "I want a good test setup for my site - help me create the"
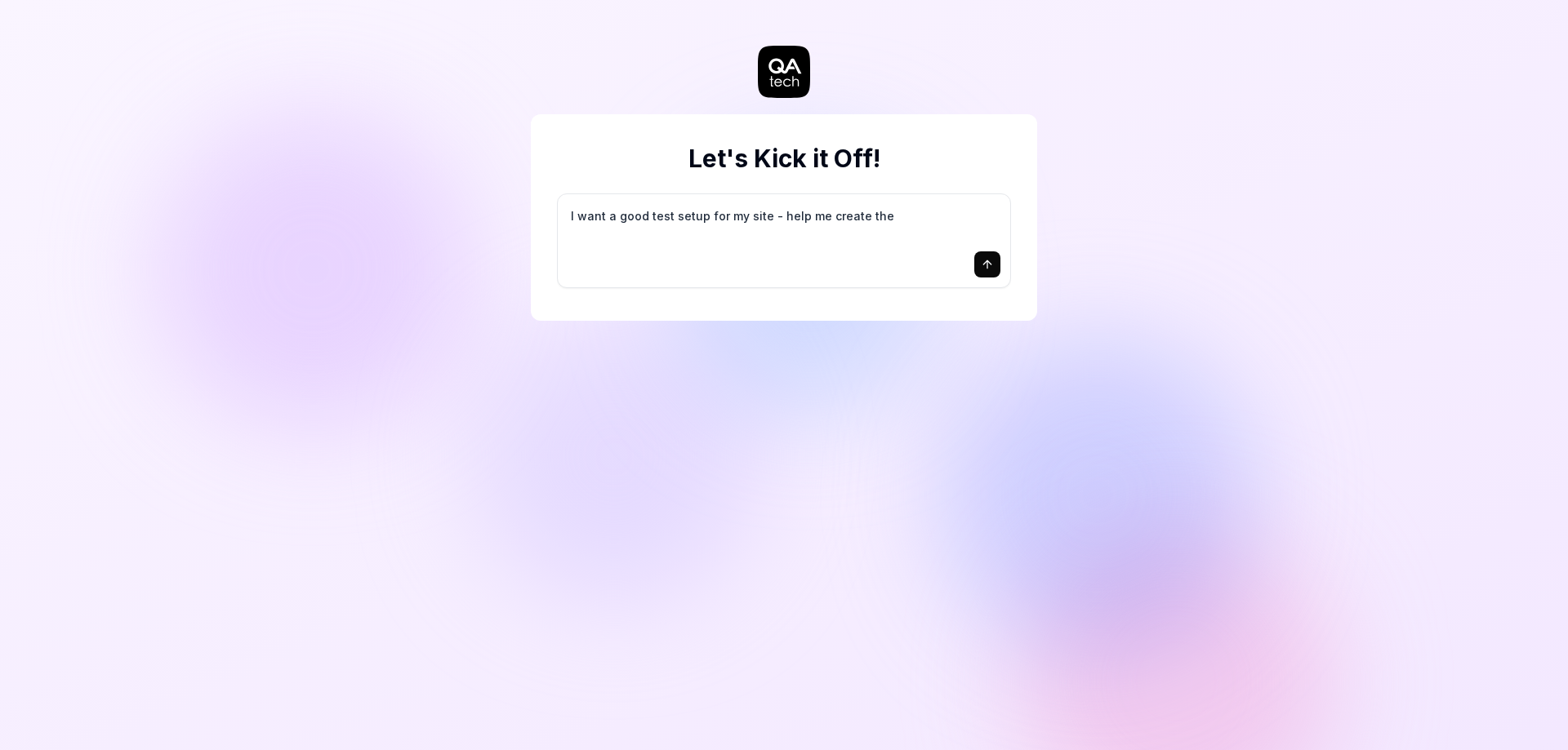
type textarea "*"
type textarea "I want a good test setup for my site - help me create the"
type textarea "*"
type textarea "I want a good test setup for my site - help me create the f"
type textarea "*"
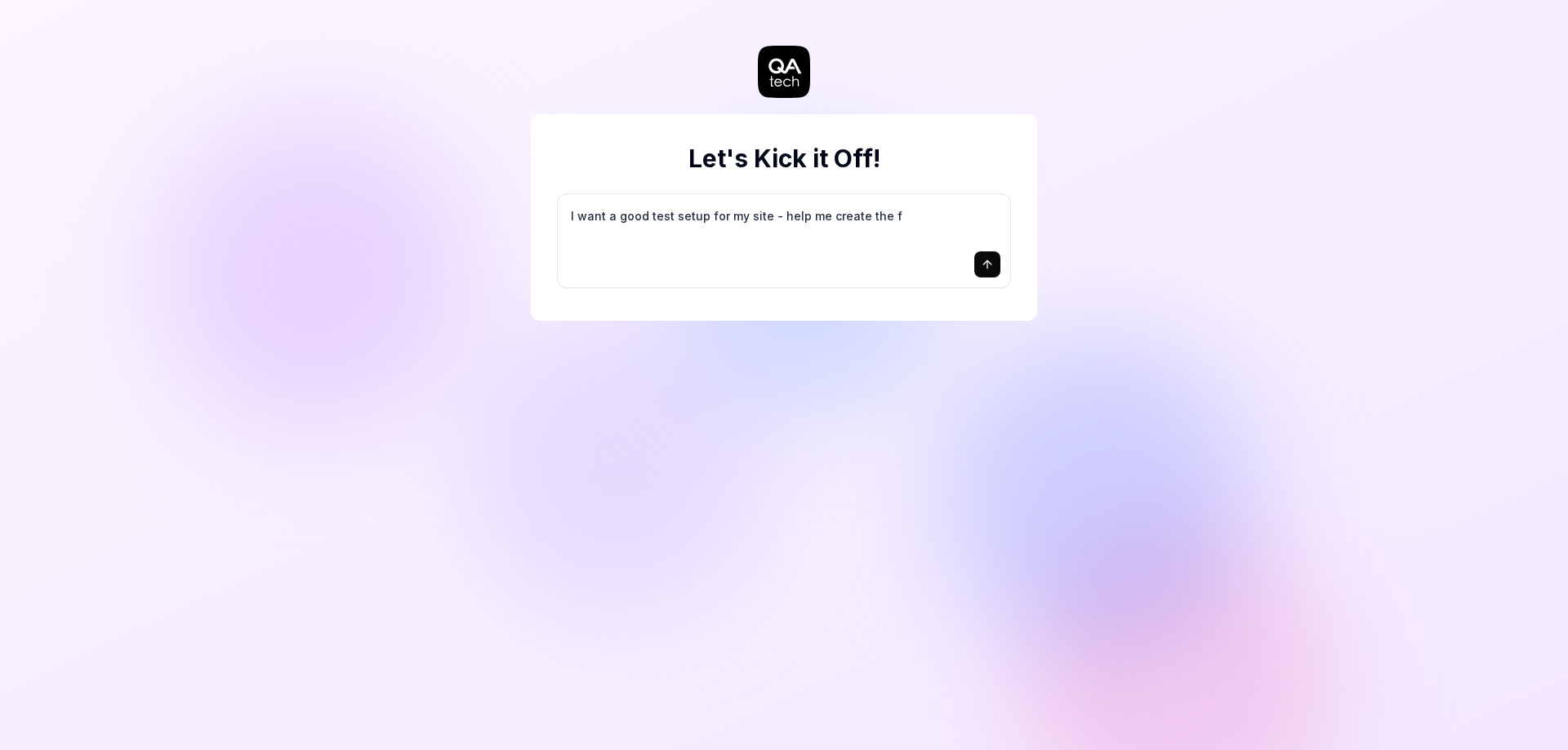
type textarea "I want a good test setup for my site - help me create the fi"
type textarea "*"
type textarea "I want a good test setup for my site - help me create the fir"
type textarea "*"
type textarea "I want a good test setup for my site - help me create the firs"
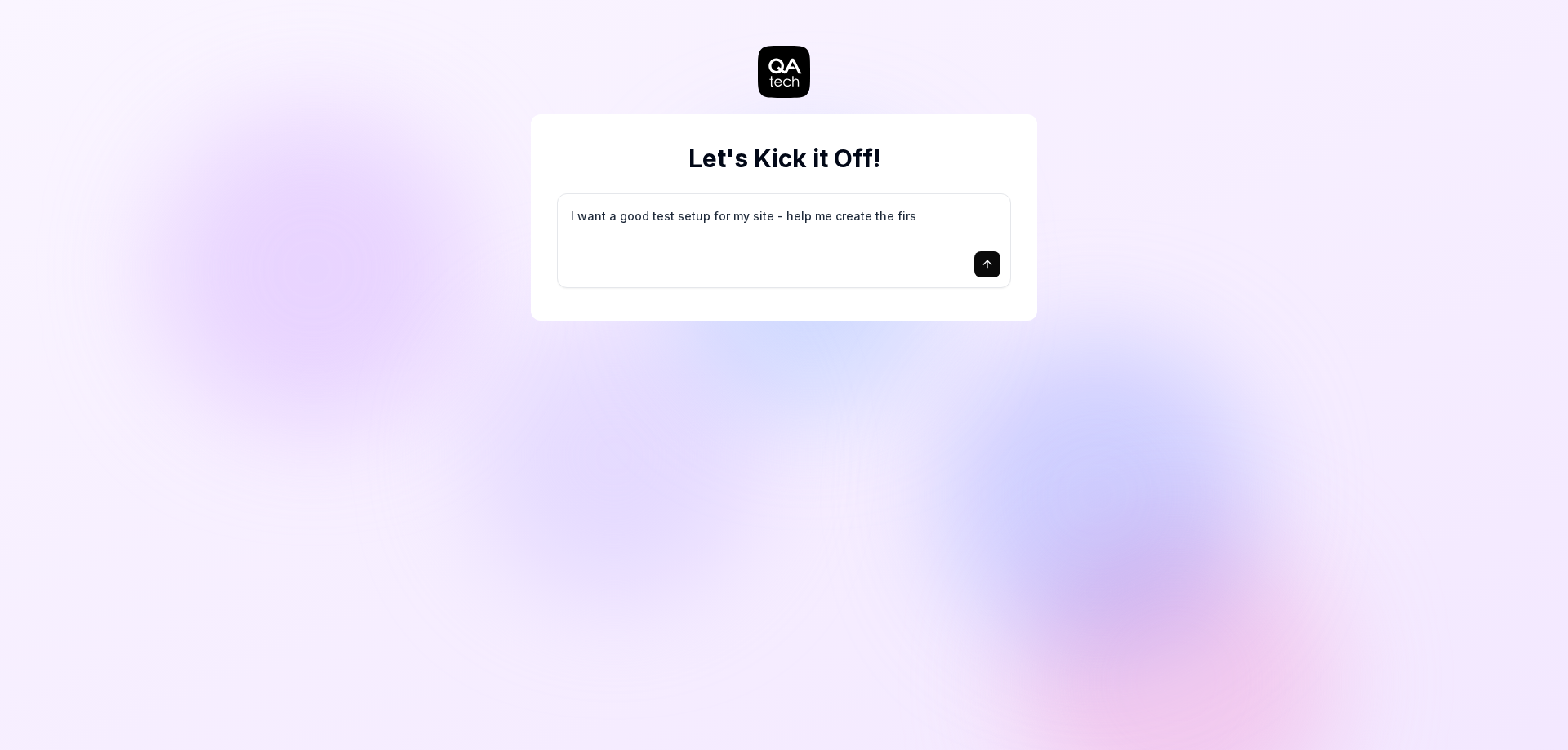
type textarea "*"
type textarea "I want a good test setup for my site - help me create the first"
type textarea "*"
type textarea "I want a good test setup for my site - help me create the first"
type textarea "*"
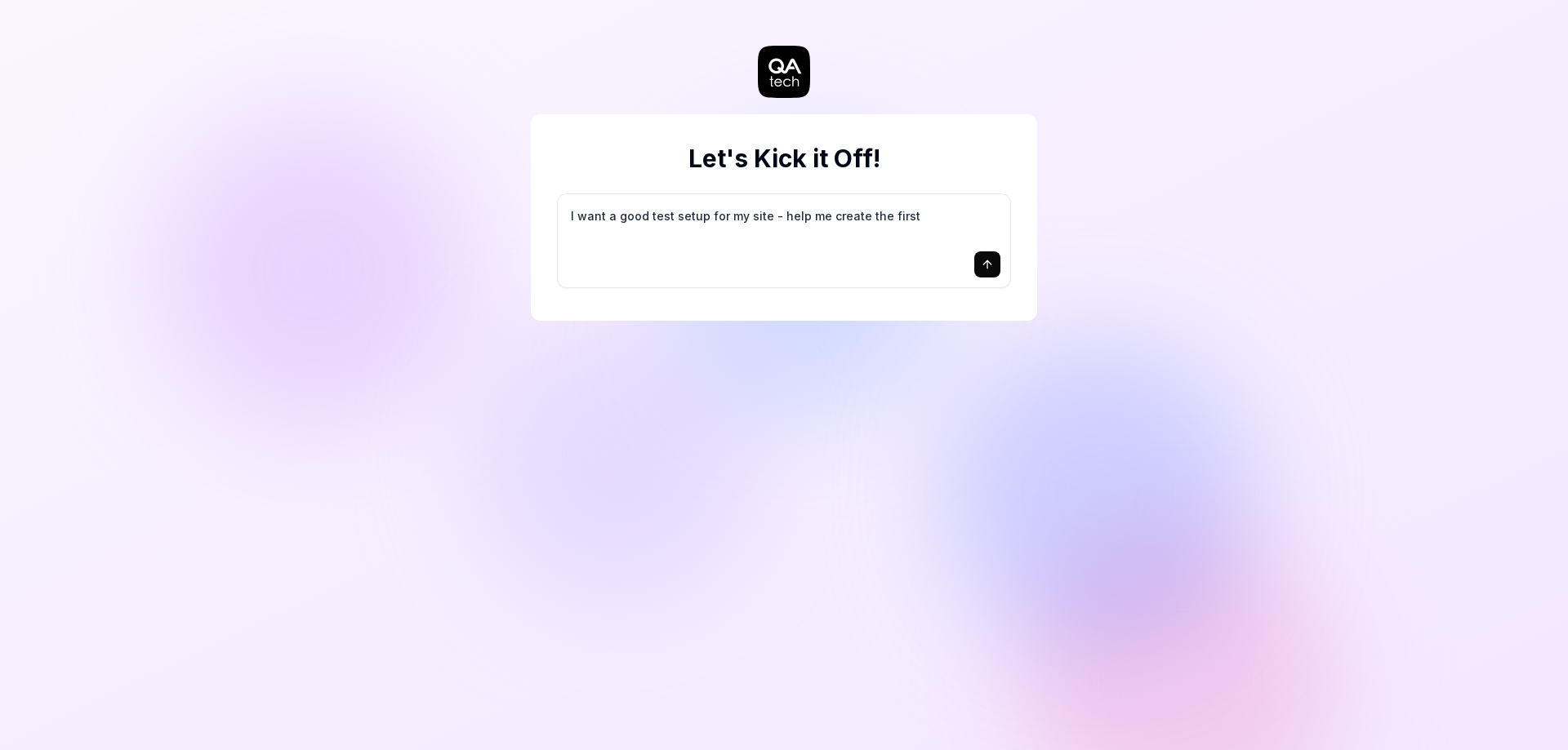
type textarea "I want a good test setup for my site - help me create the first 3"
type textarea "*"
type textarea "I want a good test setup for my site - help me create the first 3-"
type textarea "*"
type textarea "I want a good test setup for my site - help me create the first 3-5"
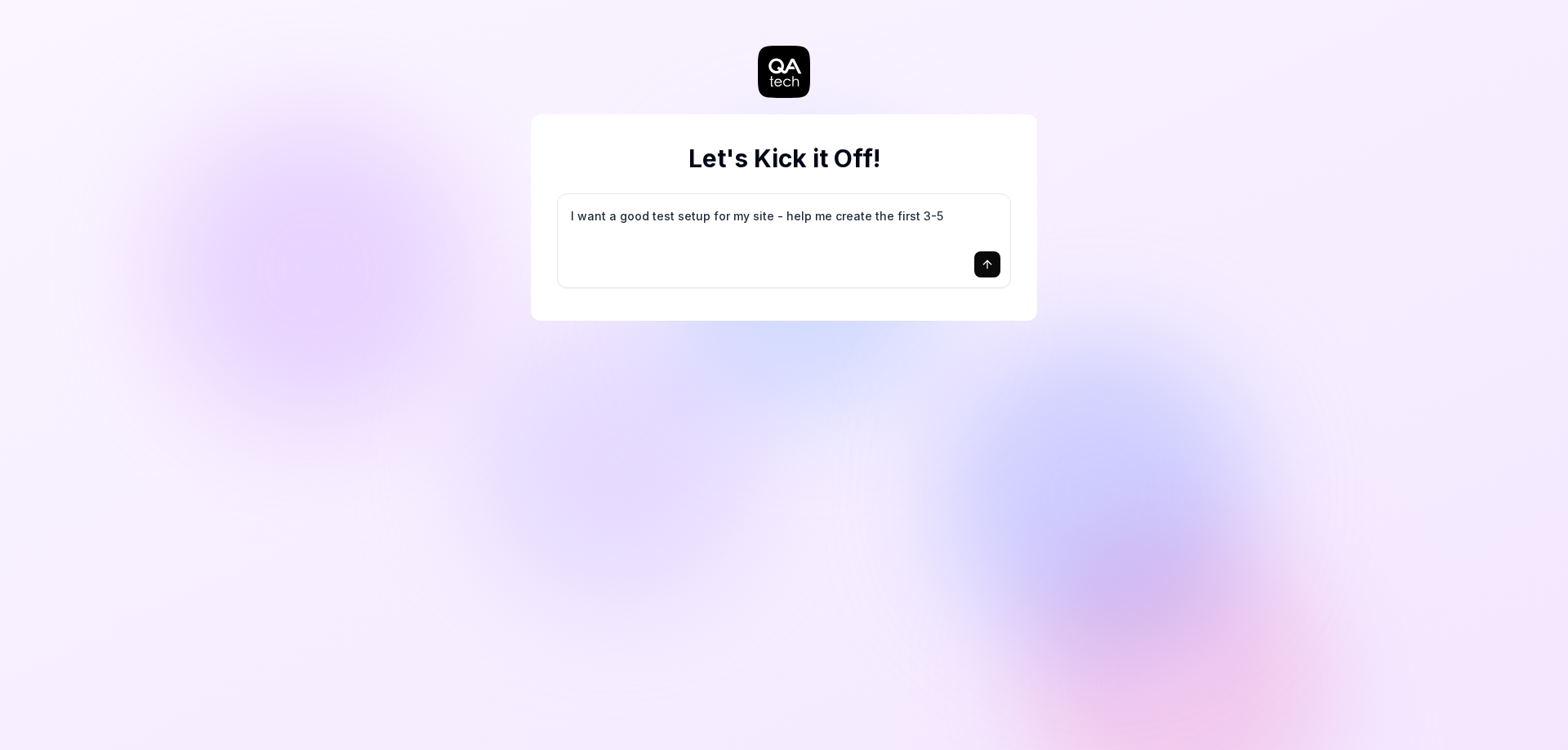
type textarea "*"
type textarea "I want a good test setup for my site - help me create the first 3-5"
type textarea "*"
type textarea "I want a good test setup for my site - help me create the first 3-5 t"
type textarea "*"
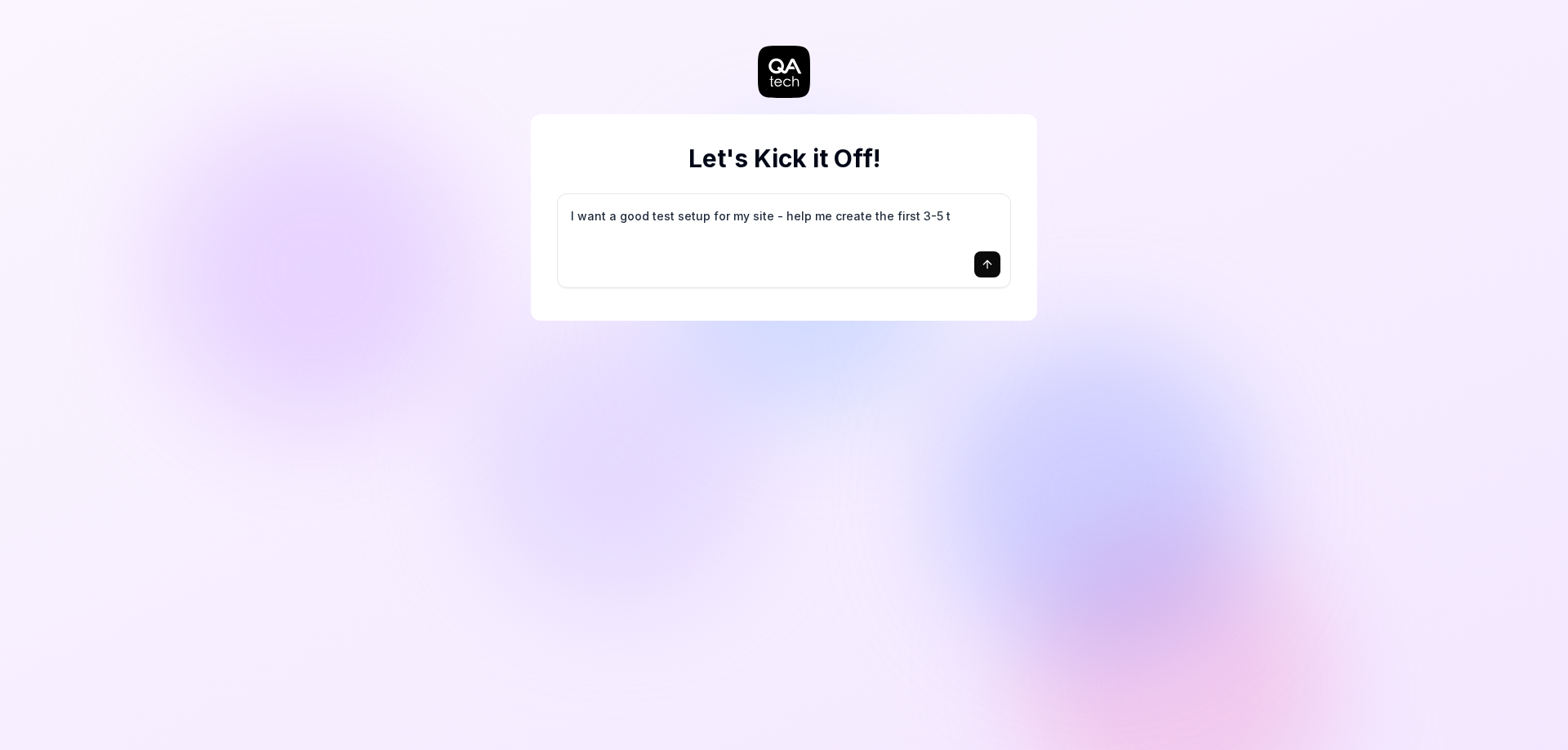
type textarea "I want a good test setup for my site - help me create the first 3-5 te"
type textarea "*"
type textarea "I want a good test setup for my site - help me create the first 3-5 tes"
type textarea "*"
type textarea "I want a good test setup for my site - help me create the first 3-5 test"
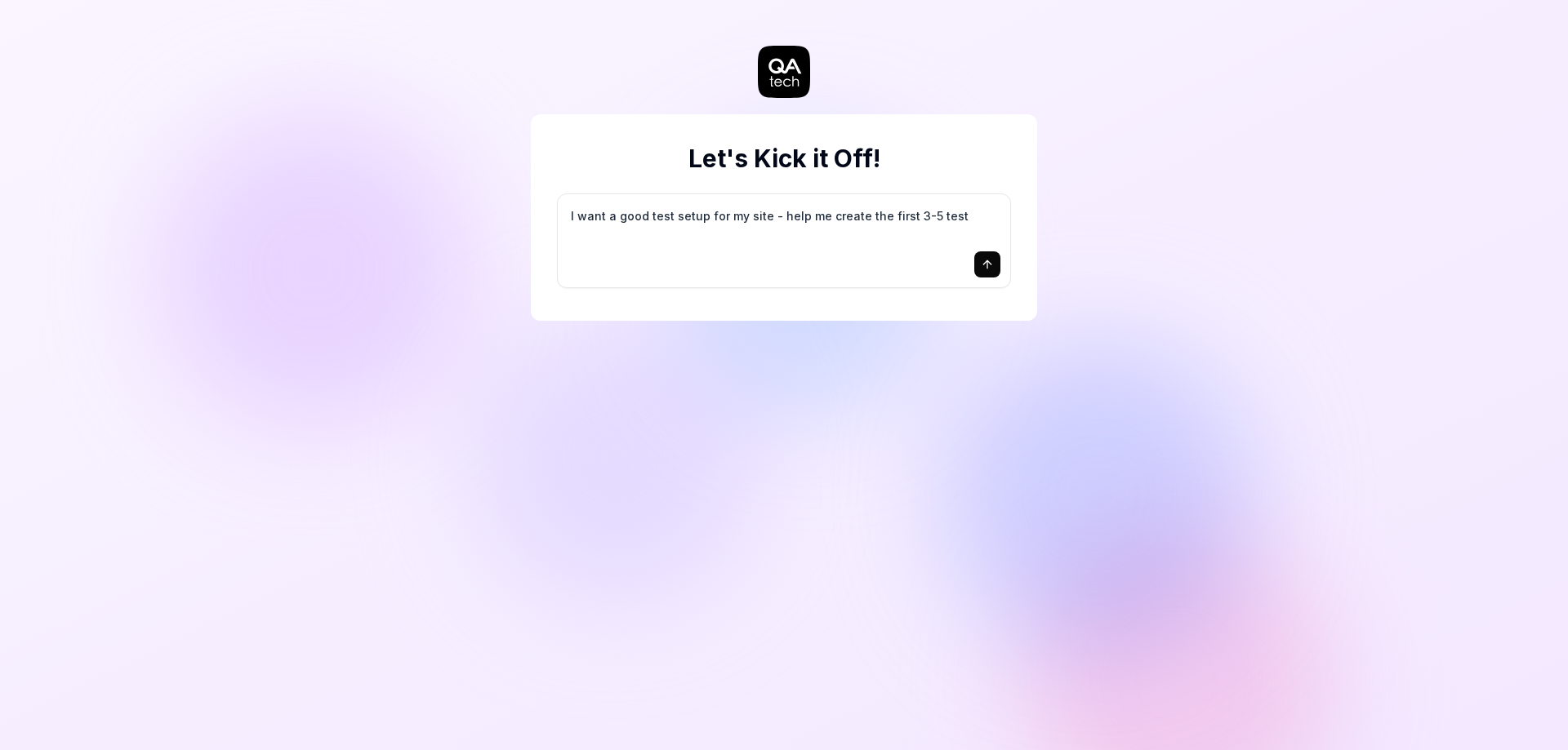
type textarea "*"
type textarea "I want a good test setup for my site - help me create the first 3-5 test"
type textarea "*"
type textarea "I want a good test setup for my site - help me create the first 3-5 test c"
type textarea "*"
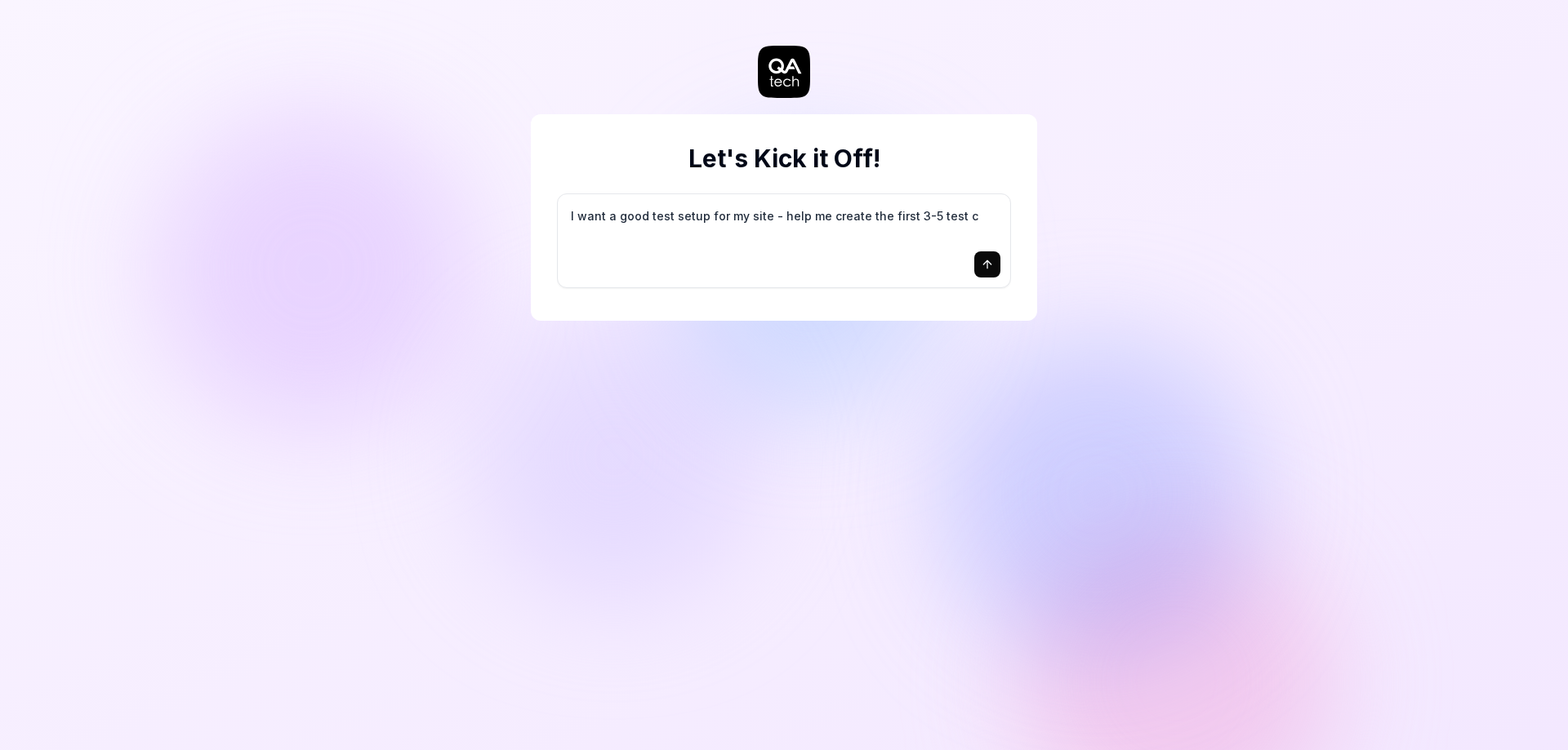
type textarea "I want a good test setup for my site - help me create the first 3-5 test ca"
type textarea "*"
type textarea "I want a good test setup for my site - help me create the first 3-5 test cas"
type textarea "*"
type textarea "I want a good test setup for my site - help me create the first 3-5 test case"
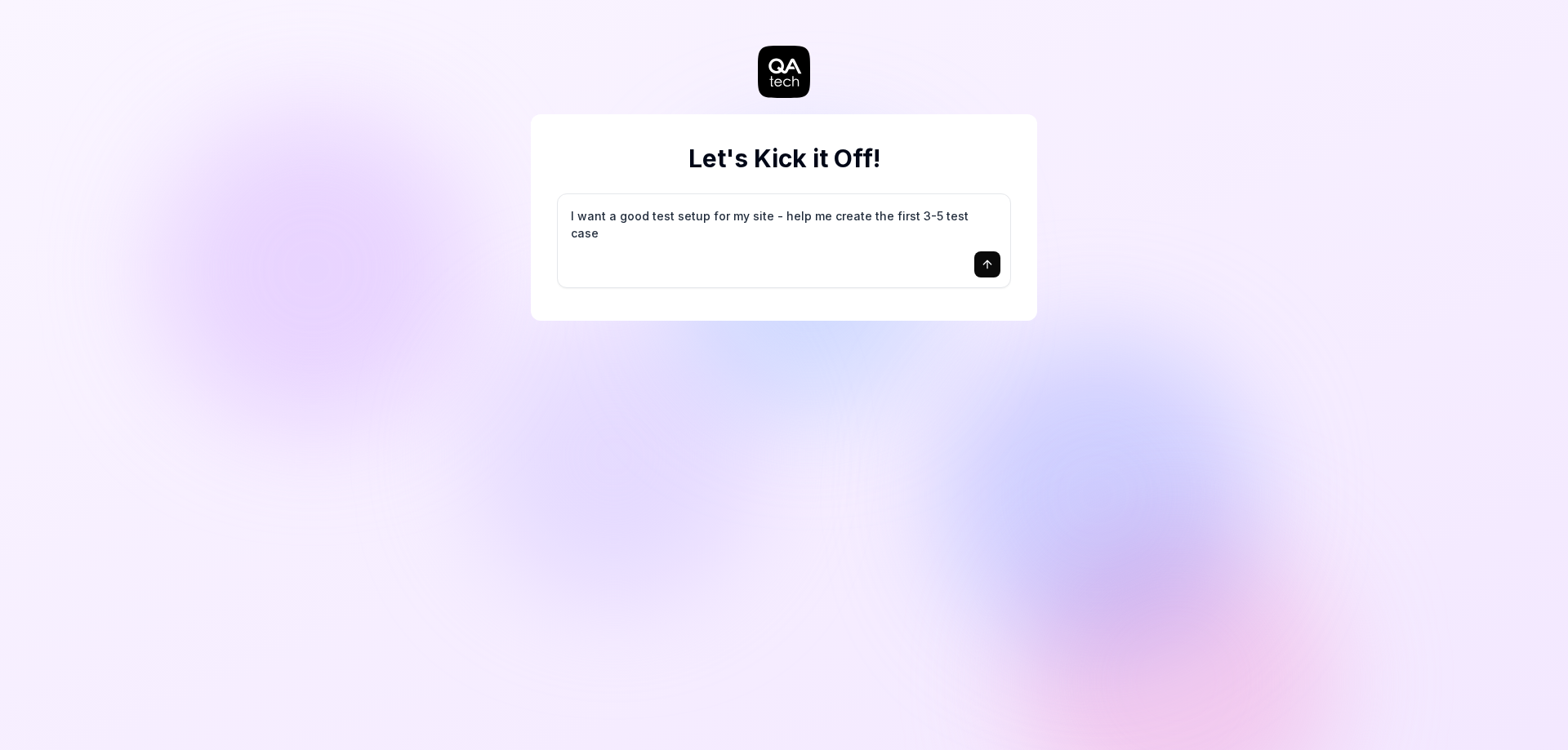
type textarea "*"
type textarea "I want a good test setup for my site - help me create the first 3-5 test cases"
click at [990, 266] on icon "submit" at bounding box center [987, 265] width 13 height 13
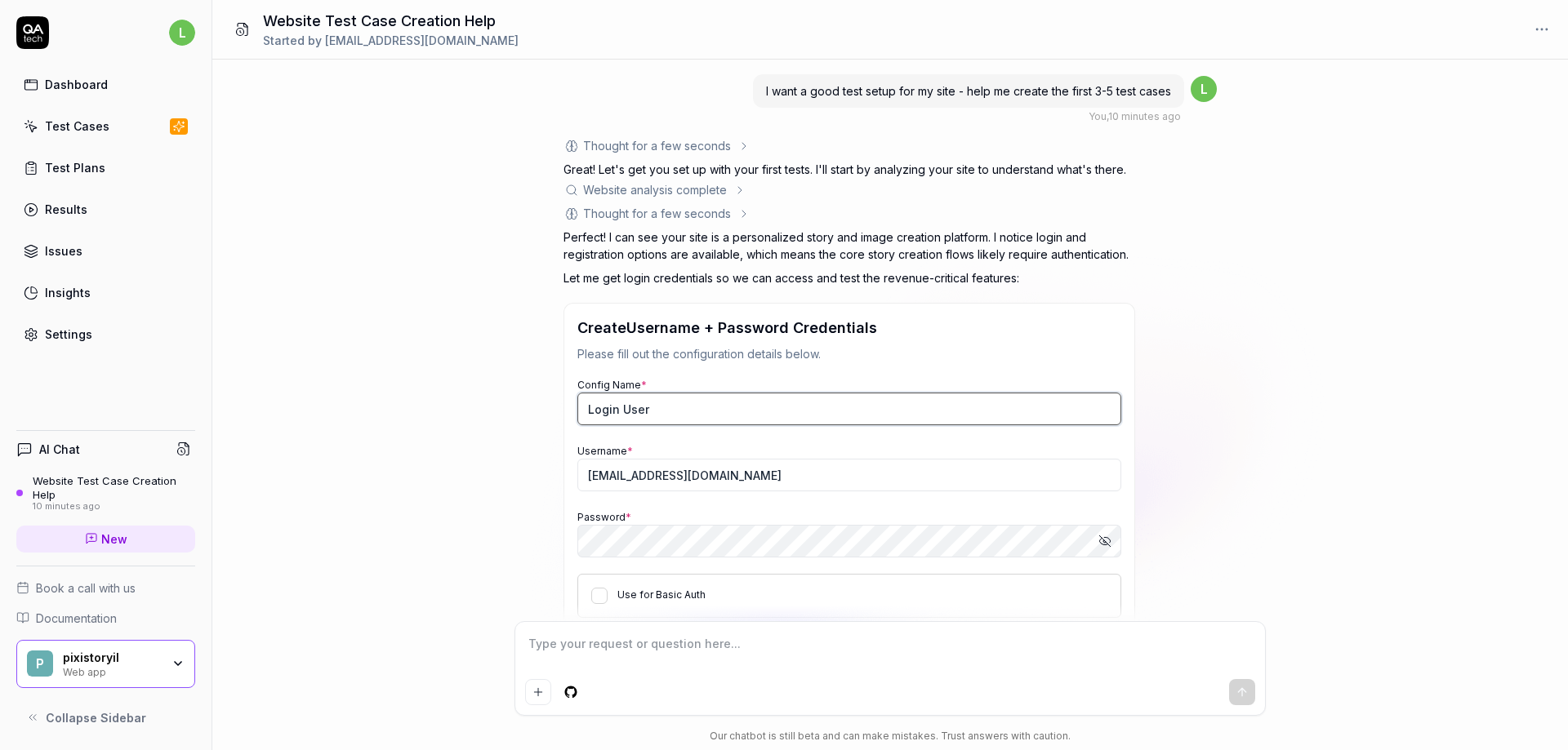
click at [692, 406] on input "Login User" at bounding box center [848, 409] width 544 height 32
click at [688, 472] on input "[EMAIL_ADDRESS][DOMAIN_NAME]" at bounding box center [848, 475] width 544 height 32
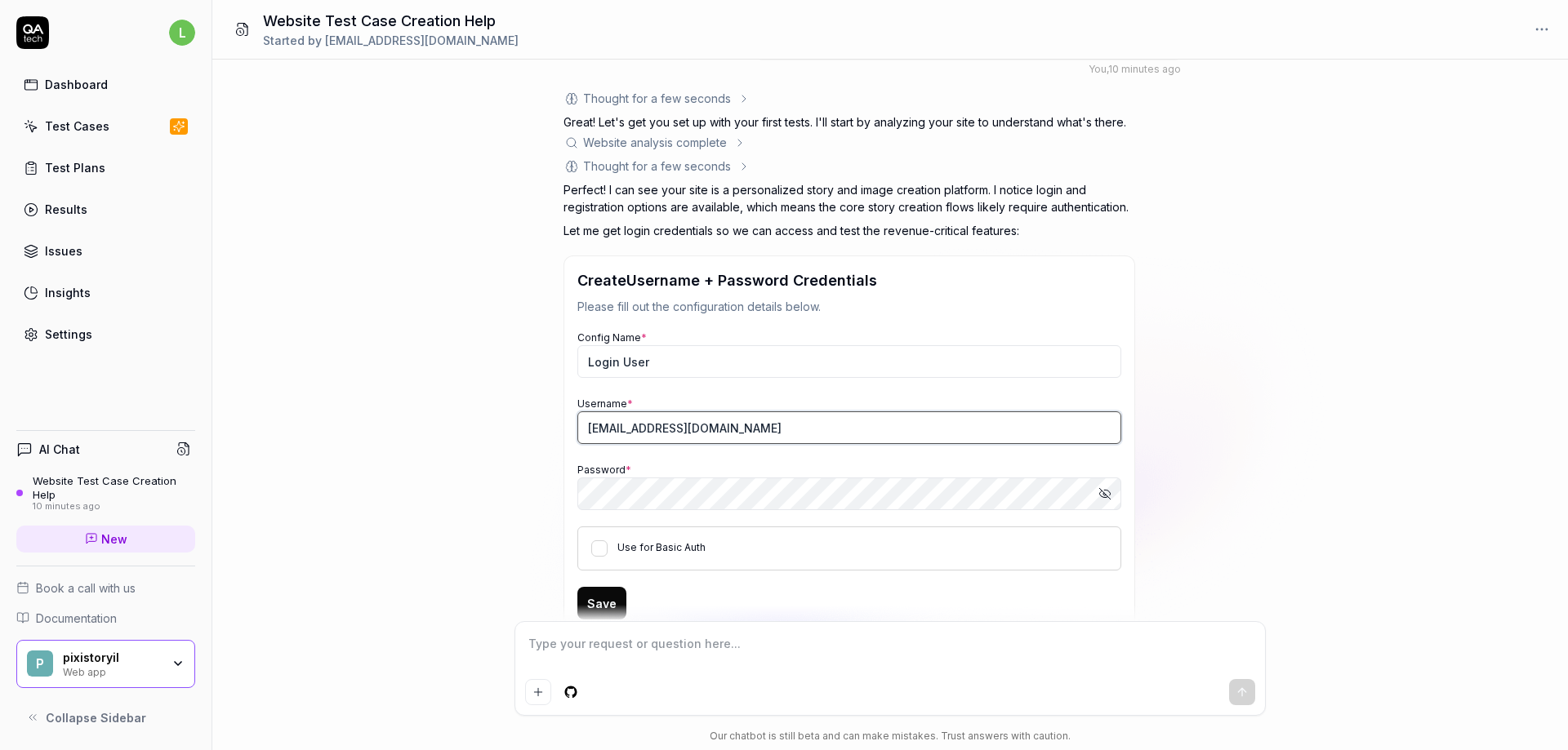
scroll to position [98, 0]
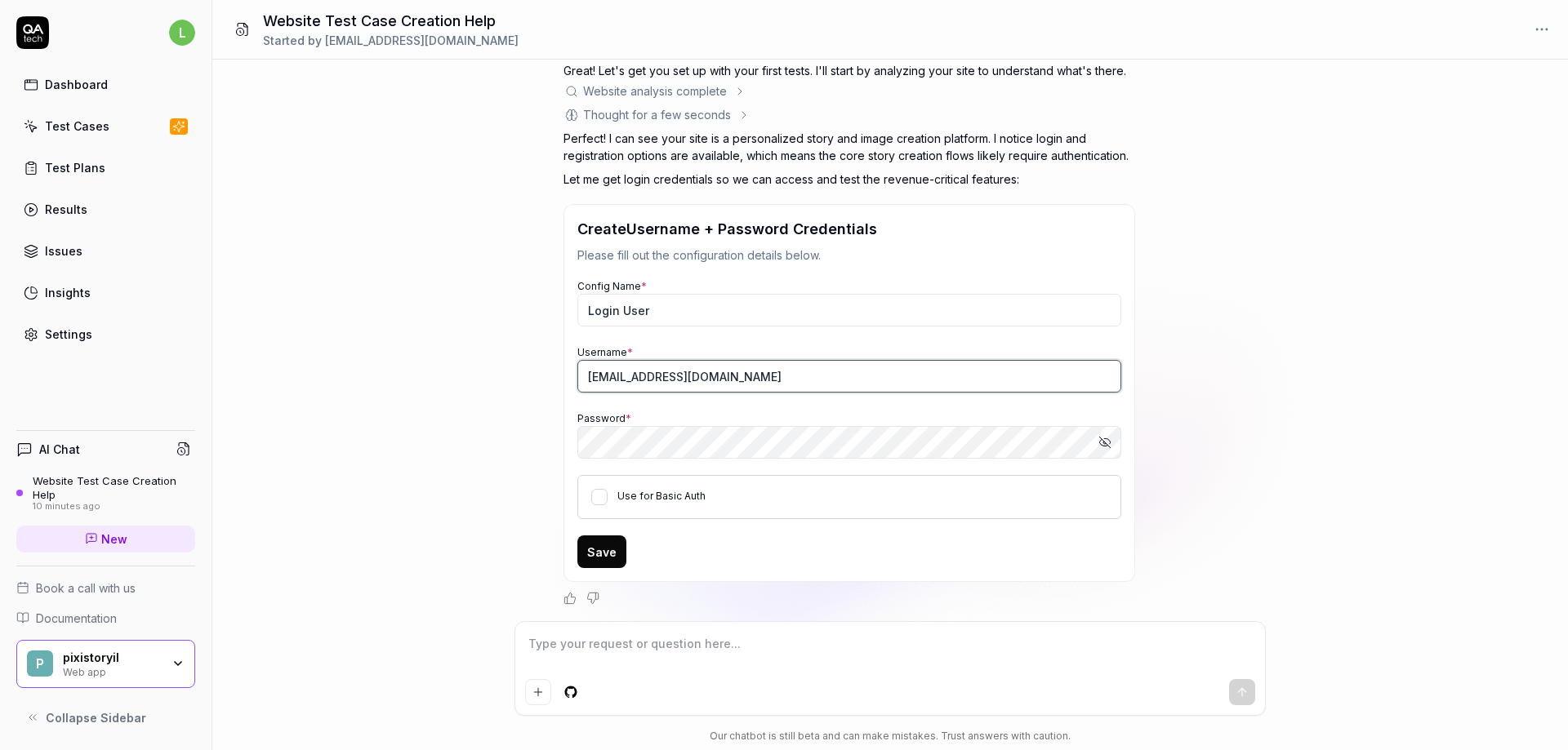
click at [716, 381] on input "[EMAIL_ADDRESS][DOMAIN_NAME]" at bounding box center [848, 376] width 544 height 32
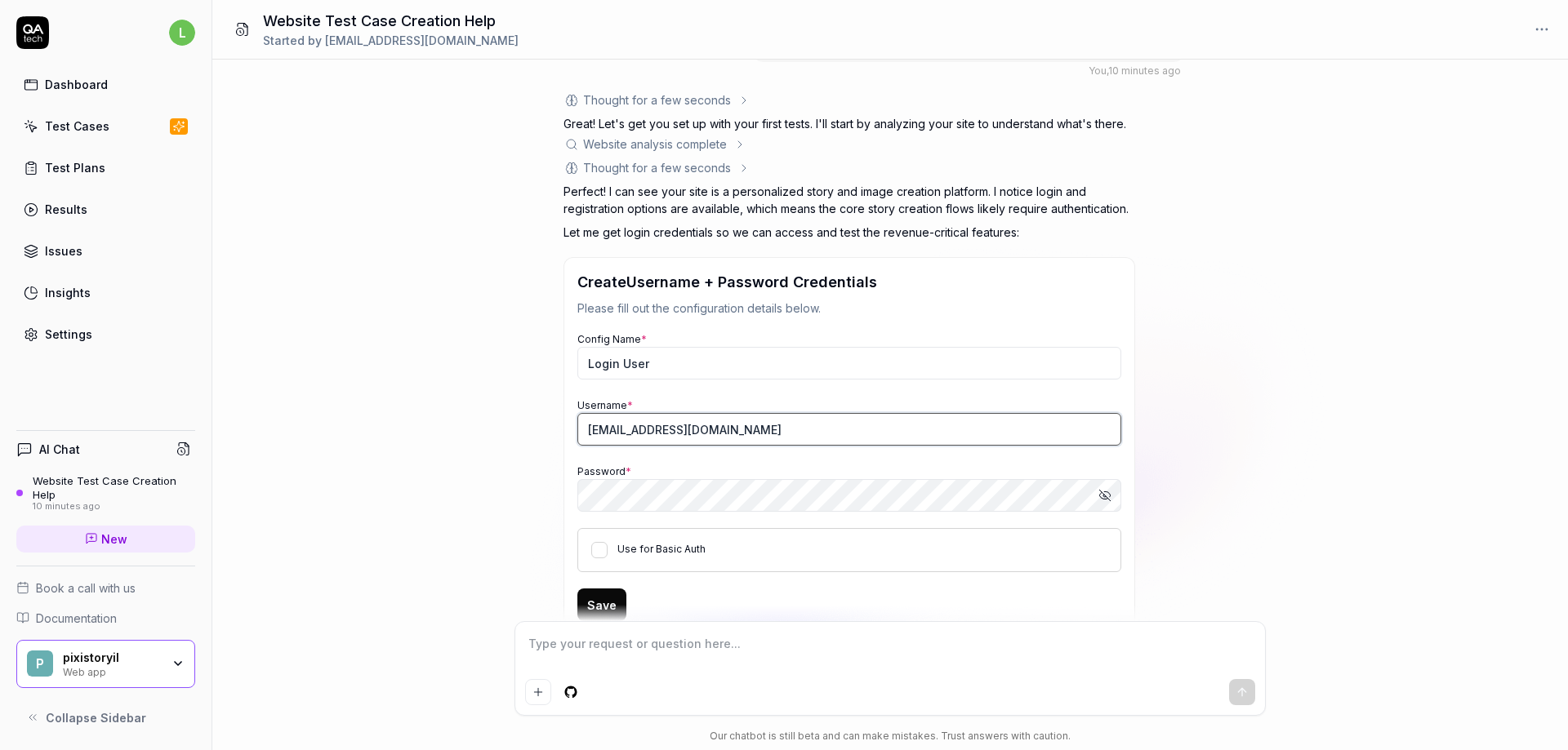
scroll to position [0, 0]
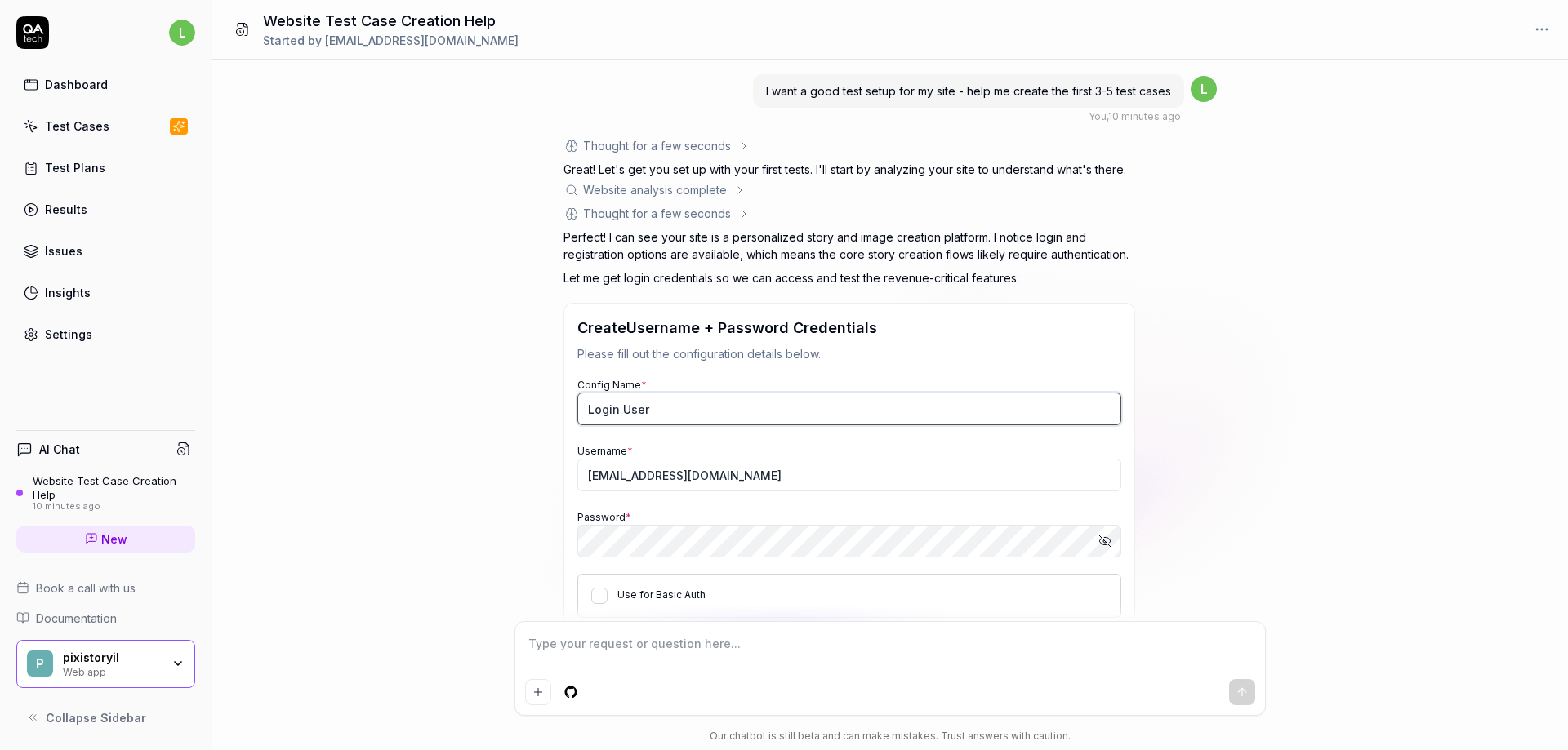
click at [895, 402] on input "Login User" at bounding box center [848, 409] width 544 height 32
click at [895, 401] on input "Login User" at bounding box center [848, 409] width 544 height 32
click at [638, 413] on input "Login User" at bounding box center [848, 409] width 544 height 32
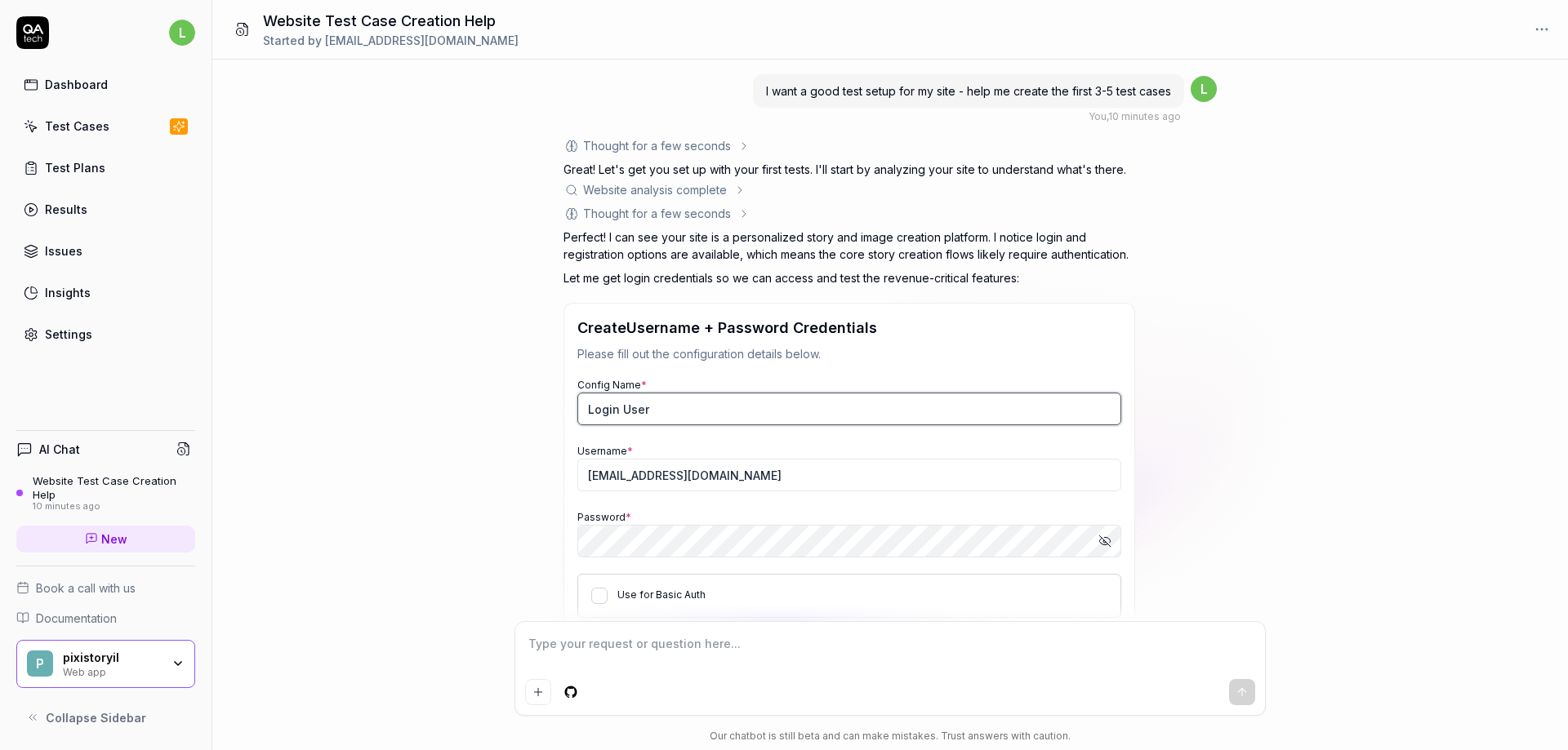
click at [639, 413] on input "Login User" at bounding box center [848, 409] width 544 height 32
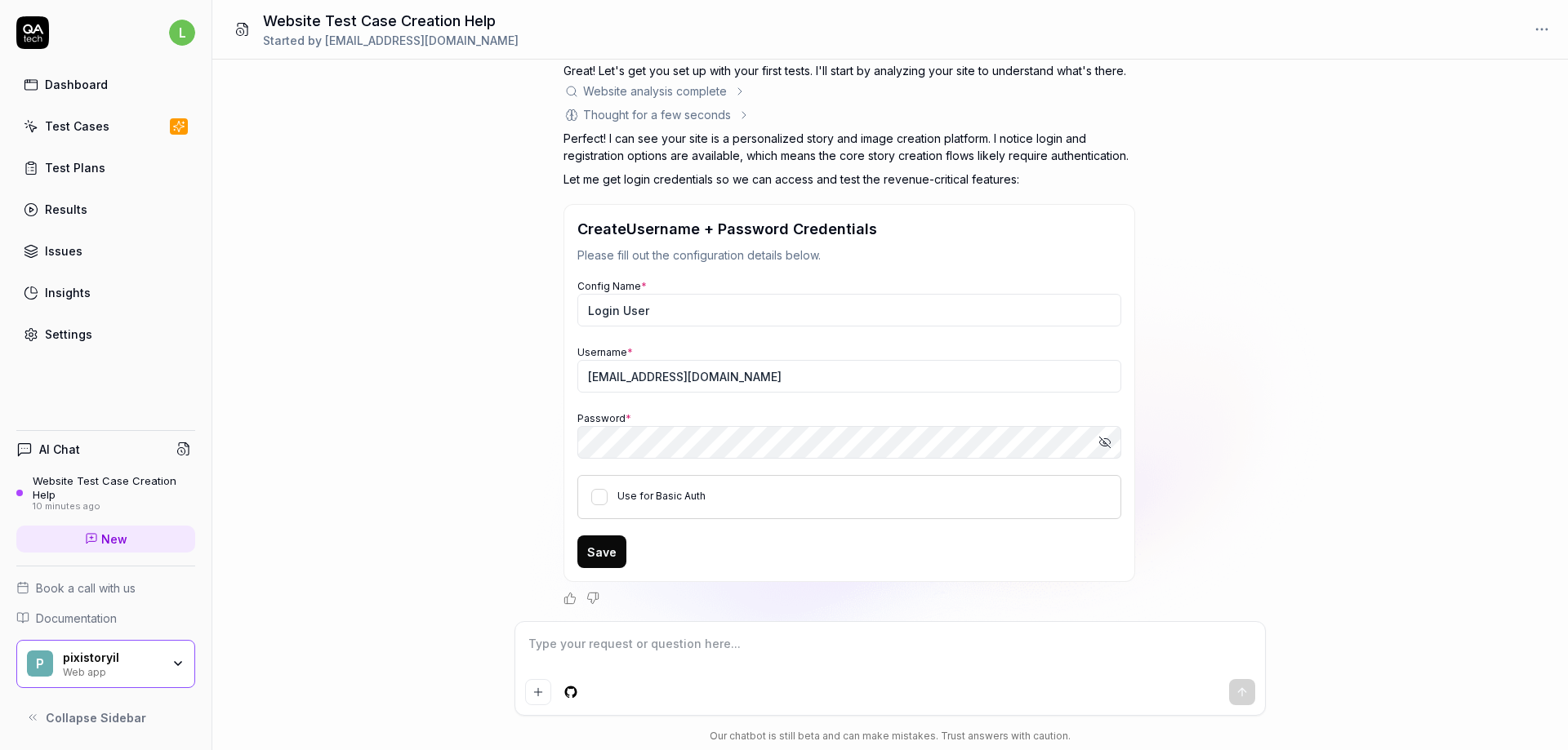
click at [1107, 439] on icon "button" at bounding box center [1105, 442] width 13 height 13
click at [595, 497] on button "Use for Basic Auth" at bounding box center [599, 497] width 16 height 16
click at [742, 360] on input "[EMAIL_ADDRESS][DOMAIN_NAME]" at bounding box center [848, 376] width 544 height 32
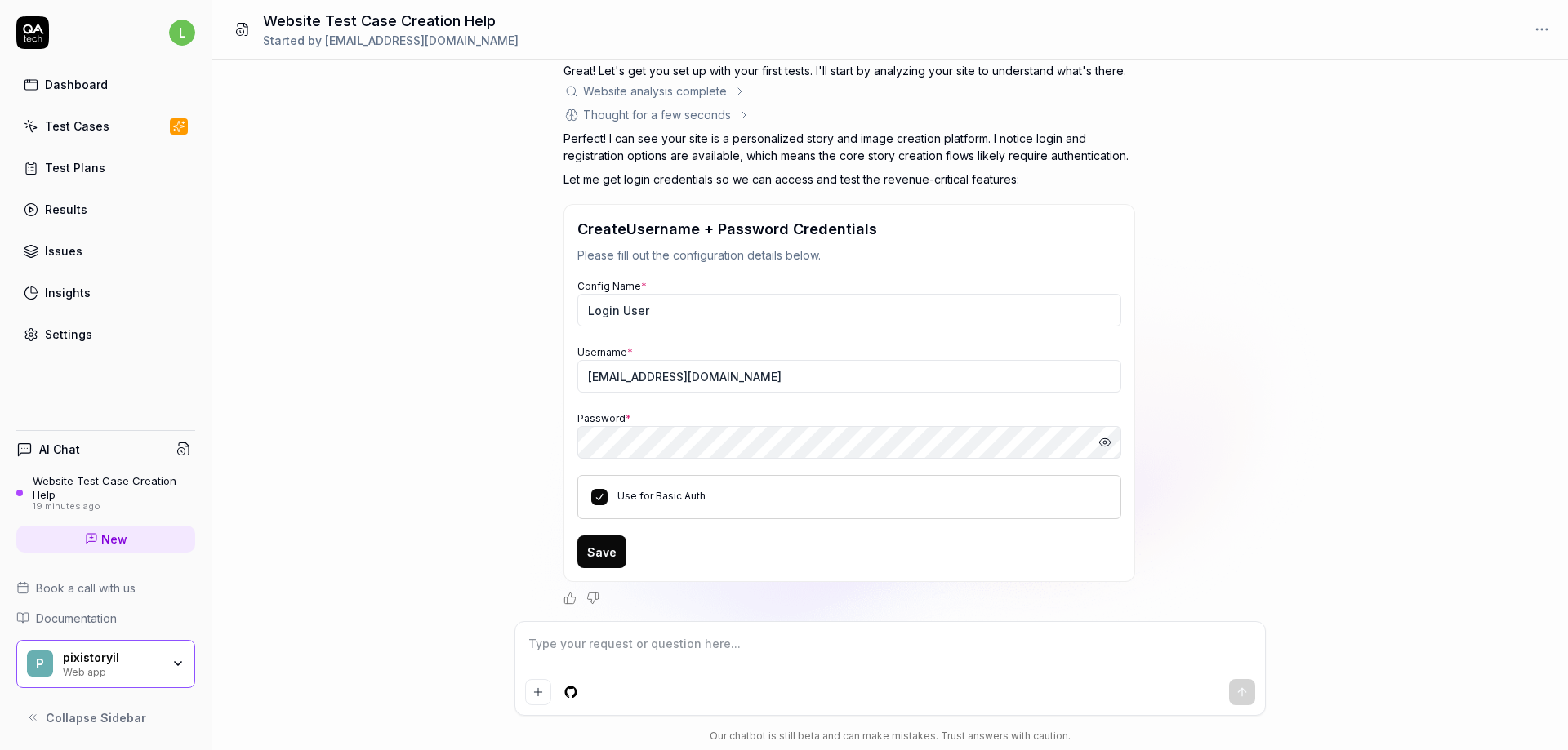
type textarea "*"
